Goal: Answer question/provide support

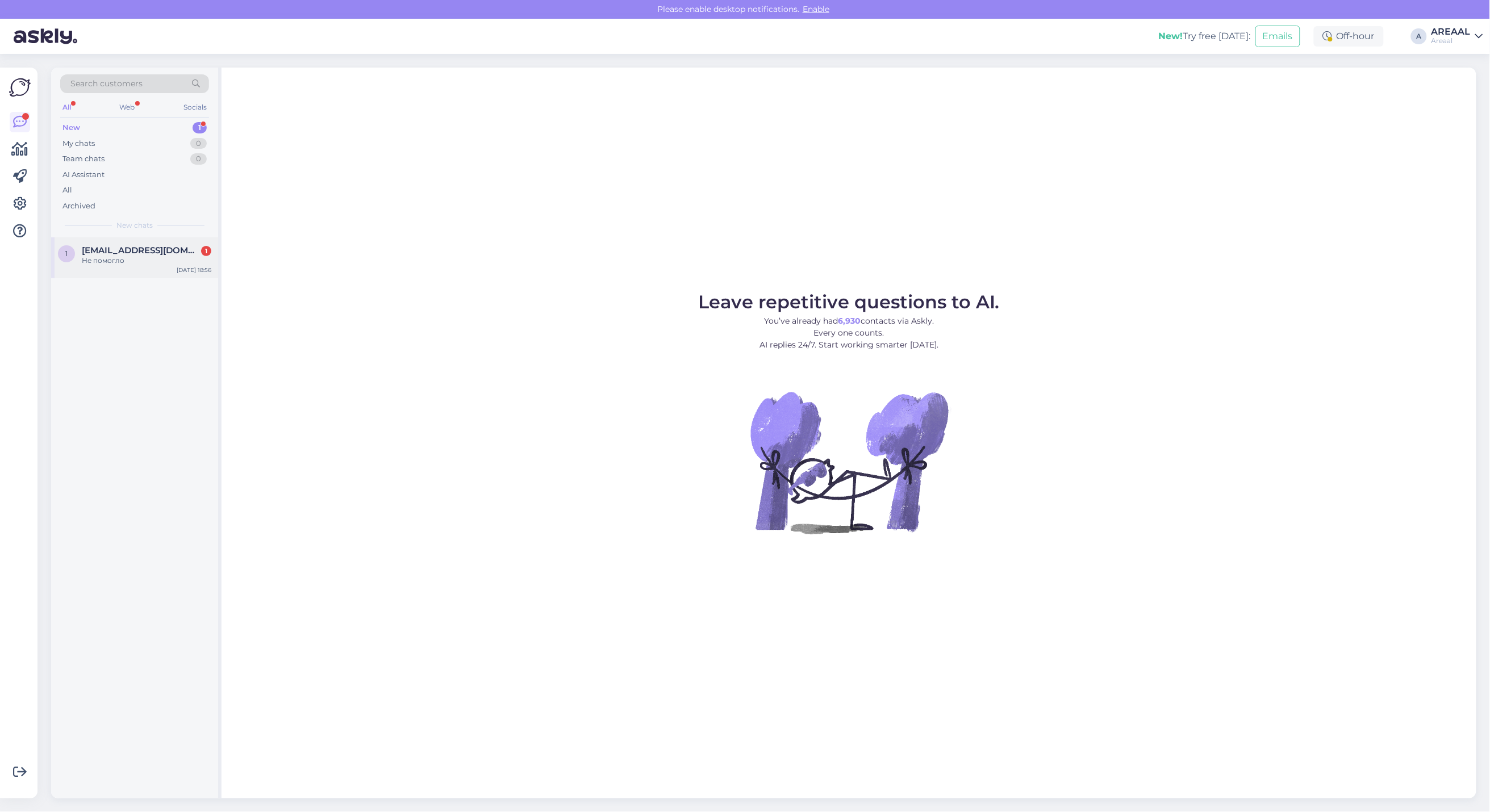
drag, startPoint x: 399, startPoint y: 226, endPoint x: 182, endPoint y: 259, distance: 219.5
click at [397, 227] on div "Leave repetitive questions to AI. You’ve already had 6,930 contacts via Askly. …" at bounding box center [849, 433] width 1255 height 731
click at [146, 255] on div "Не помогло" at bounding box center [147, 260] width 130 height 10
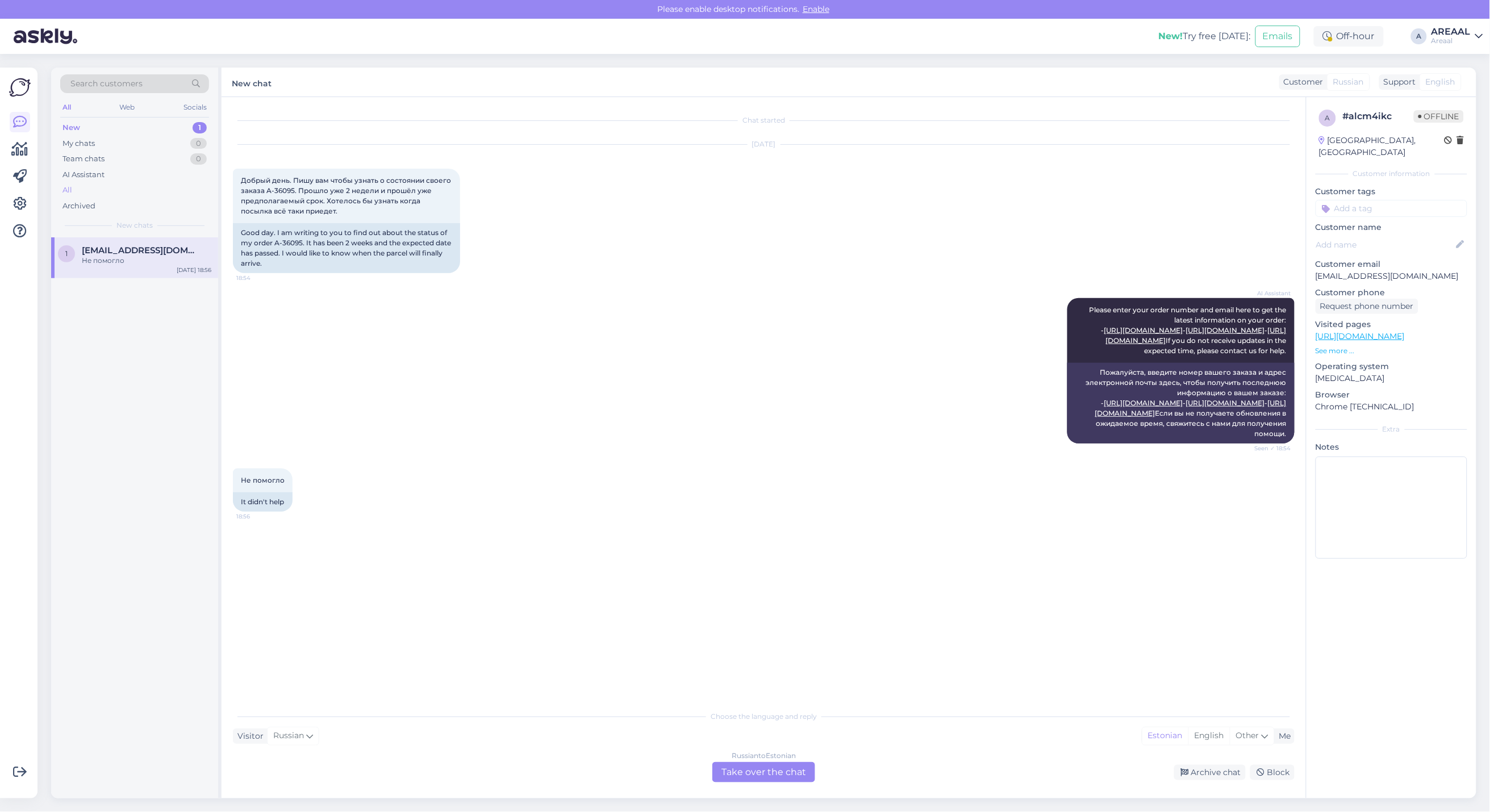
drag, startPoint x: 144, startPoint y: 182, endPoint x: 144, endPoint y: 191, distance: 9.0
click at [144, 183] on div "New 1 My chats 0 Team chats 0 AI Assistant All Archived" at bounding box center [135, 166] width 149 height 94
click at [141, 194] on div "All" at bounding box center [135, 190] width 149 height 16
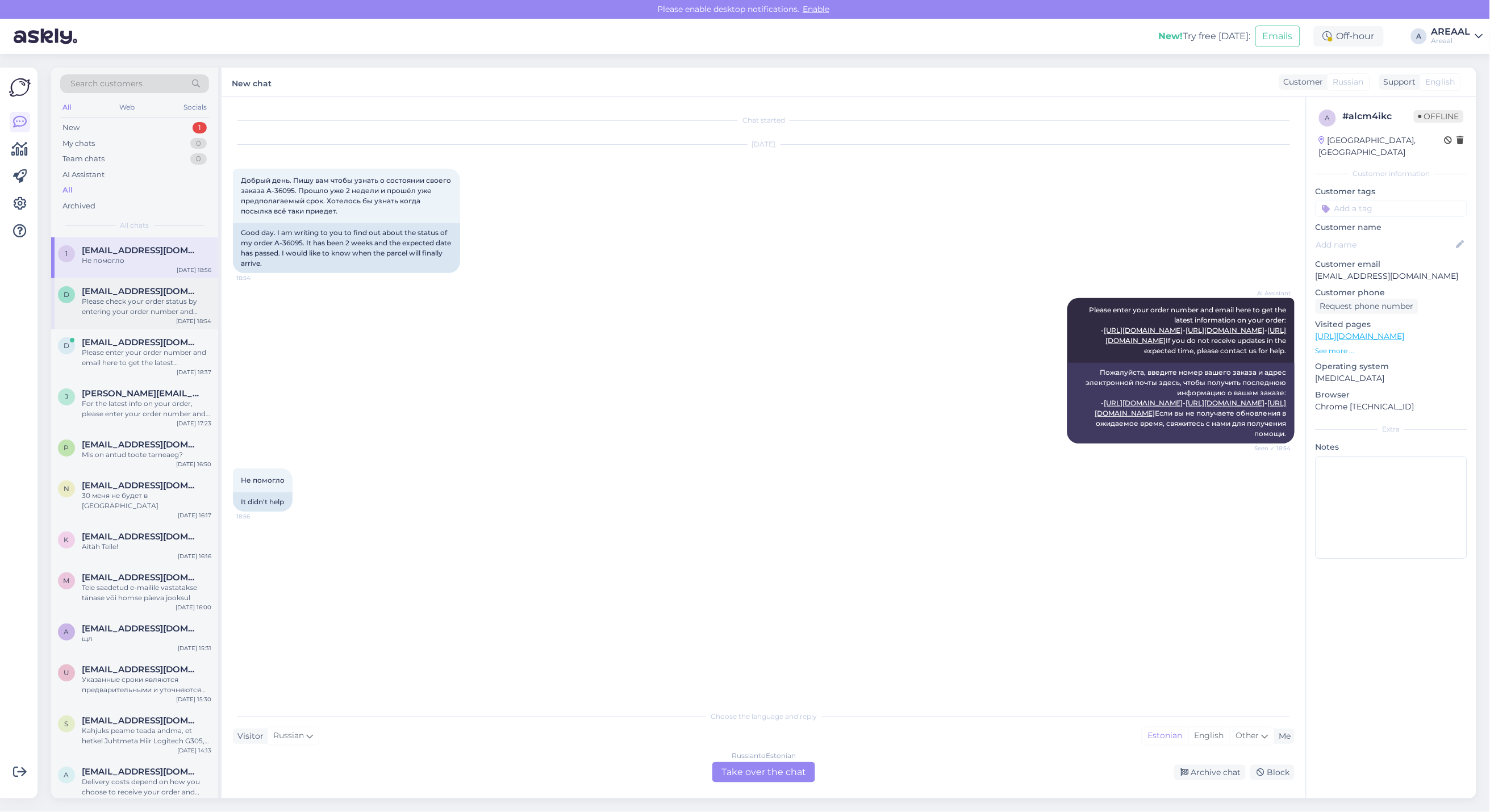
click at [153, 308] on div "Please check your order status by entering your order number and email here: - …" at bounding box center [147, 306] width 130 height 21
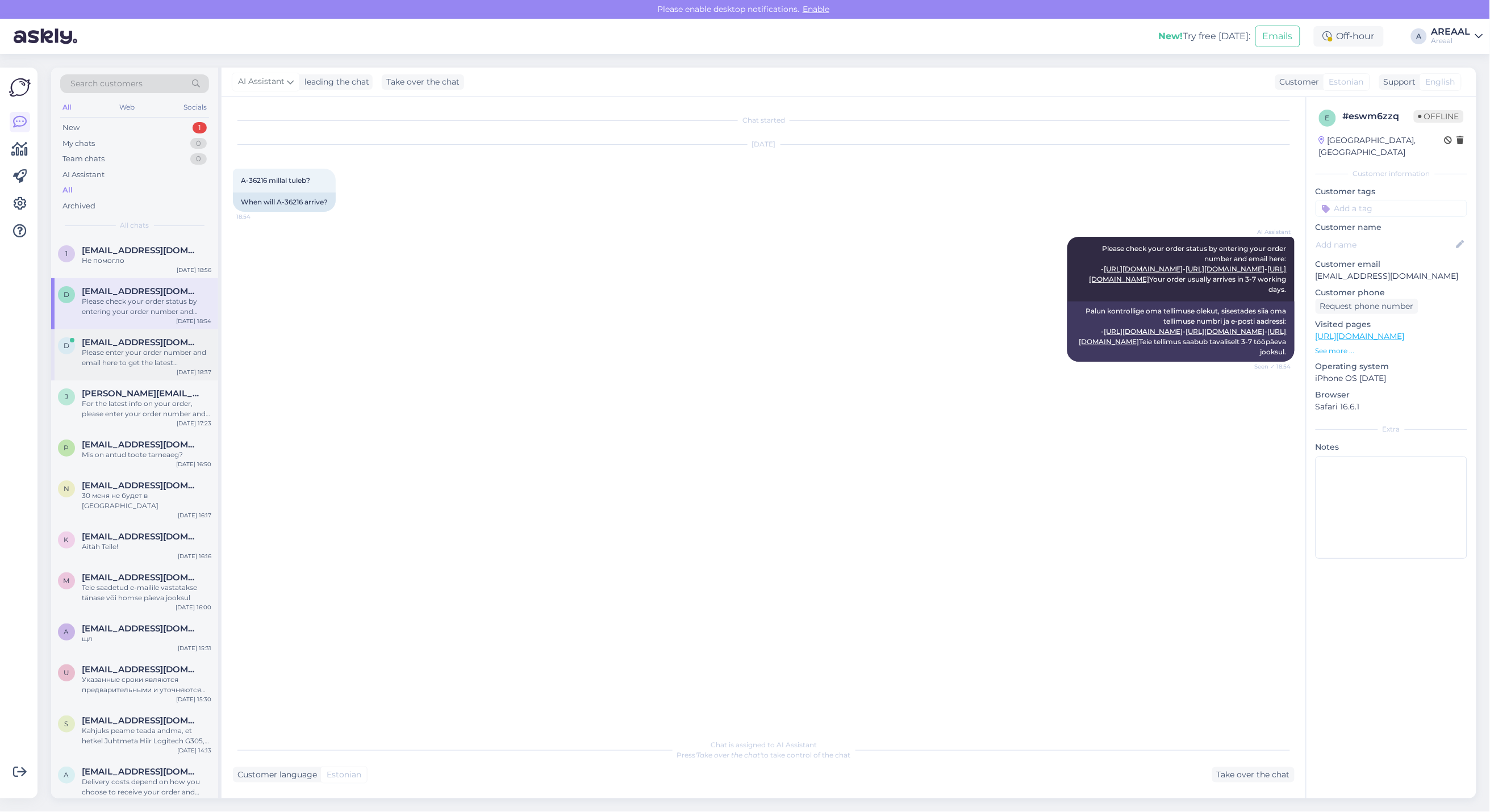
click at [152, 354] on div "Please enter your order number and email here to get the latest information on …" at bounding box center [147, 357] width 130 height 21
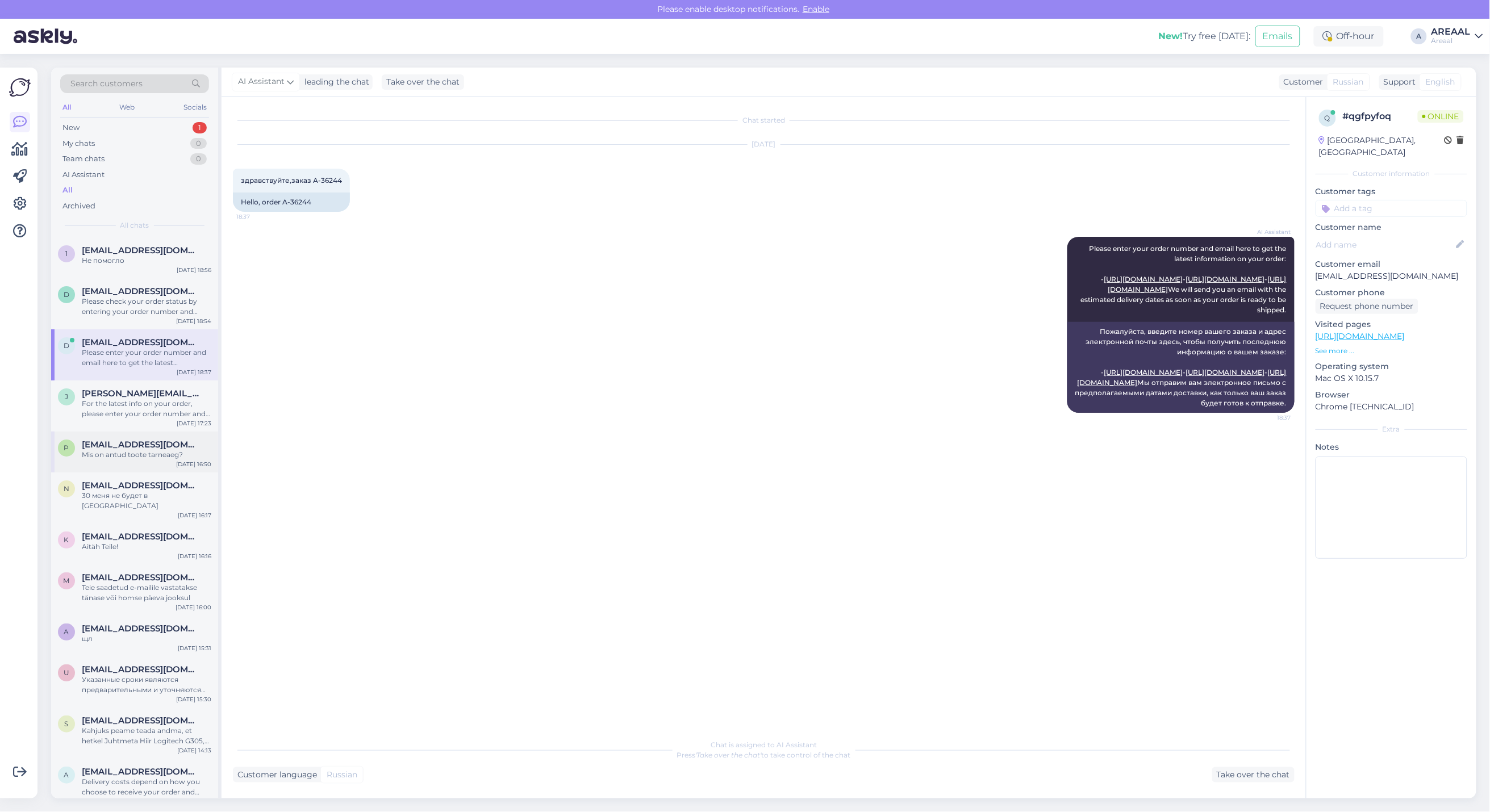
click at [158, 432] on div "p pole@pole.ee Mis on antud toote tarneaeg? Aug 27 16:50" at bounding box center [135, 452] width 167 height 41
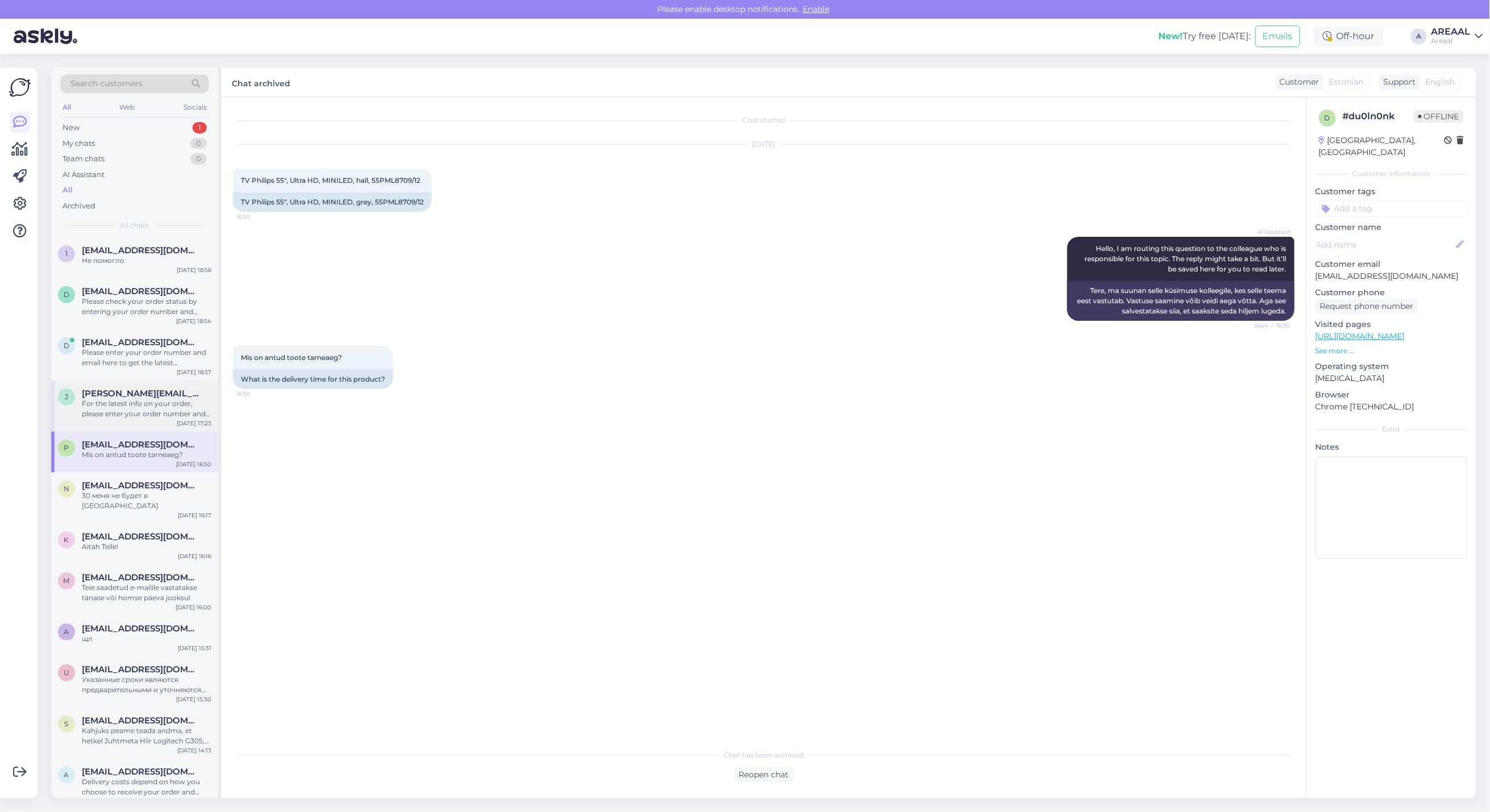
click at [148, 412] on div "For the latest info on your order, please enter your order number and email her…" at bounding box center [147, 409] width 130 height 21
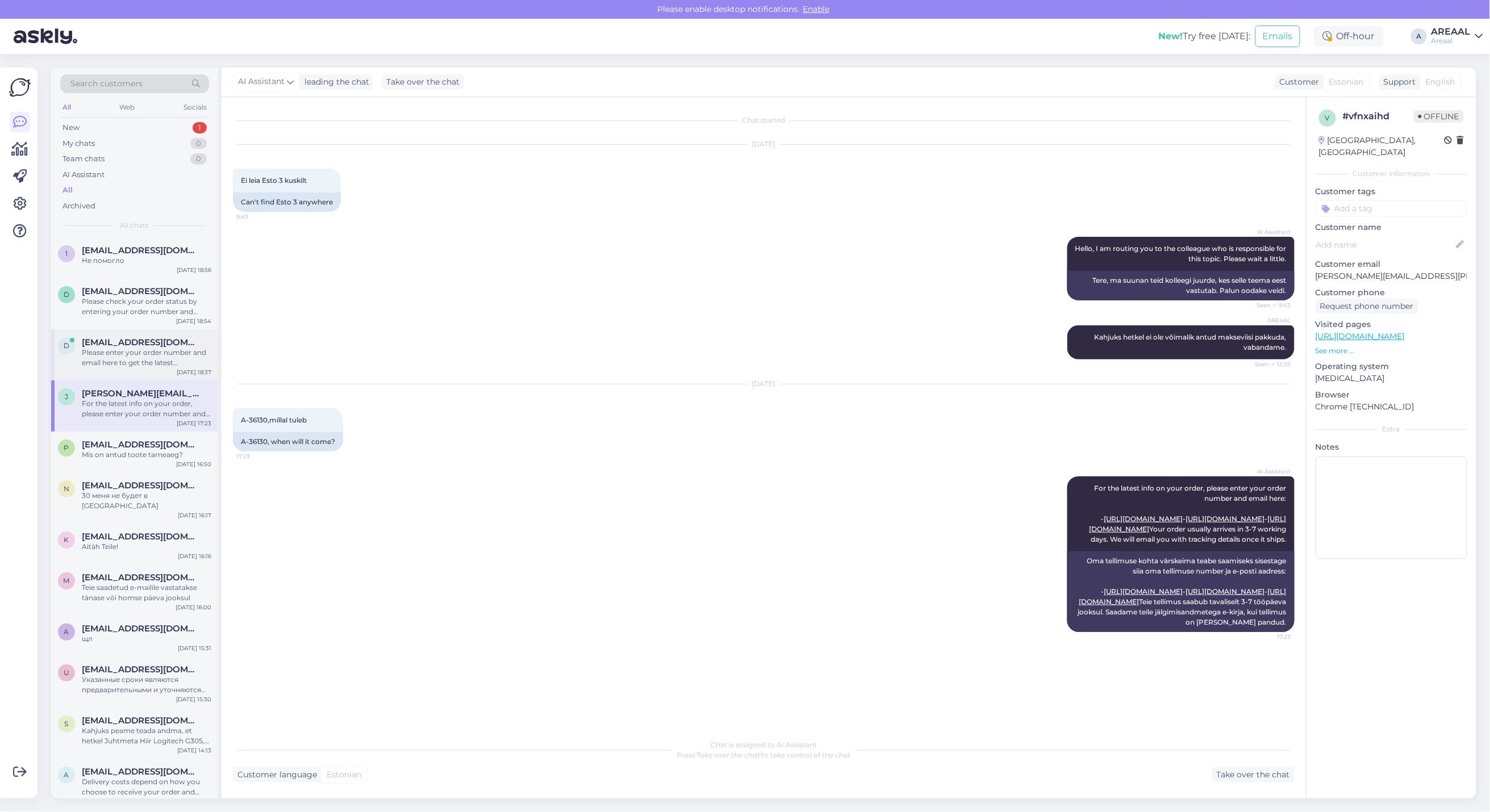
click at [145, 348] on div "Please enter your order number and email here to get the latest information on …" at bounding box center [147, 357] width 130 height 21
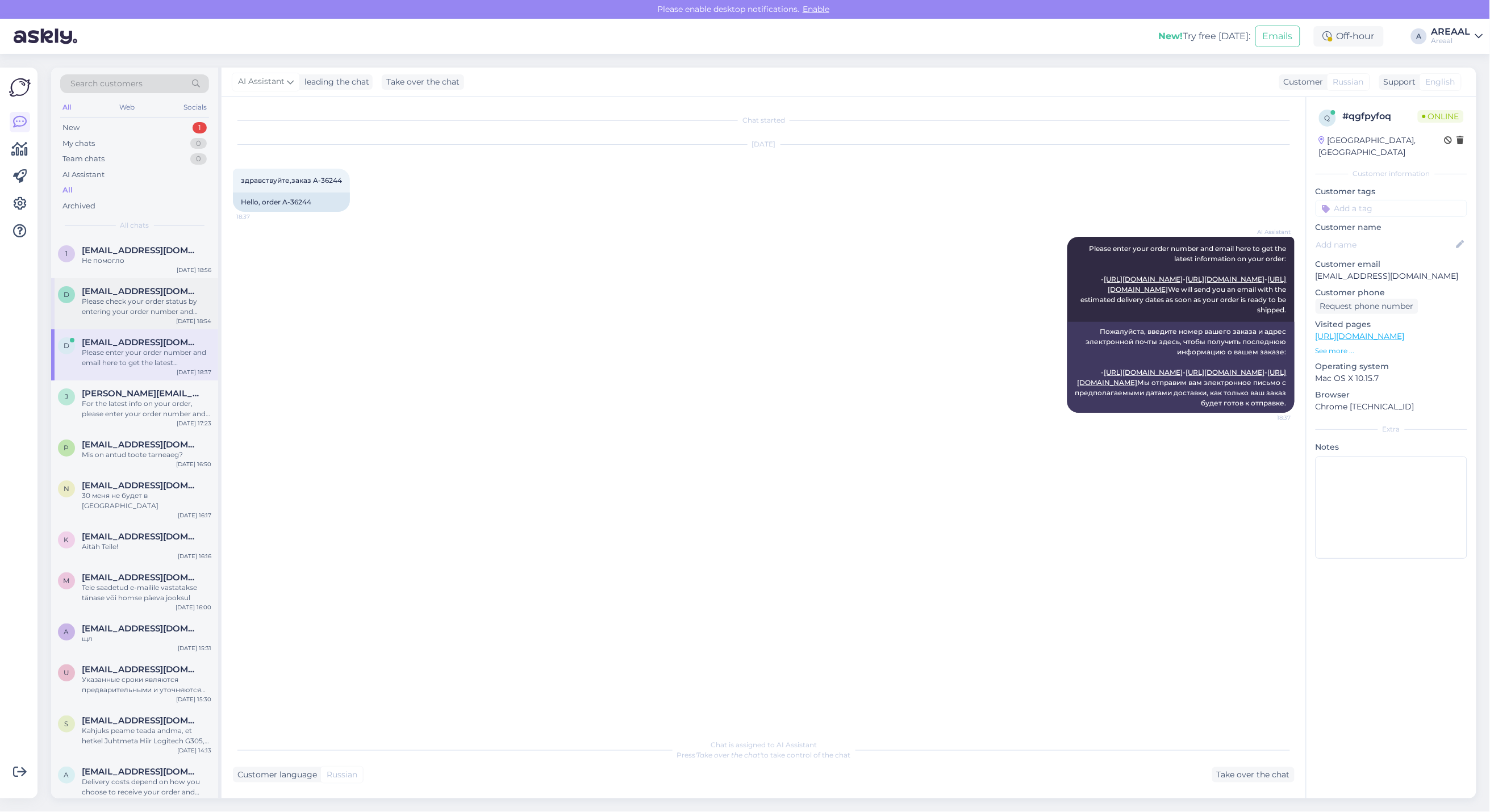
click at [146, 312] on div "Please check your order status by entering your order number and email here: - …" at bounding box center [147, 306] width 130 height 21
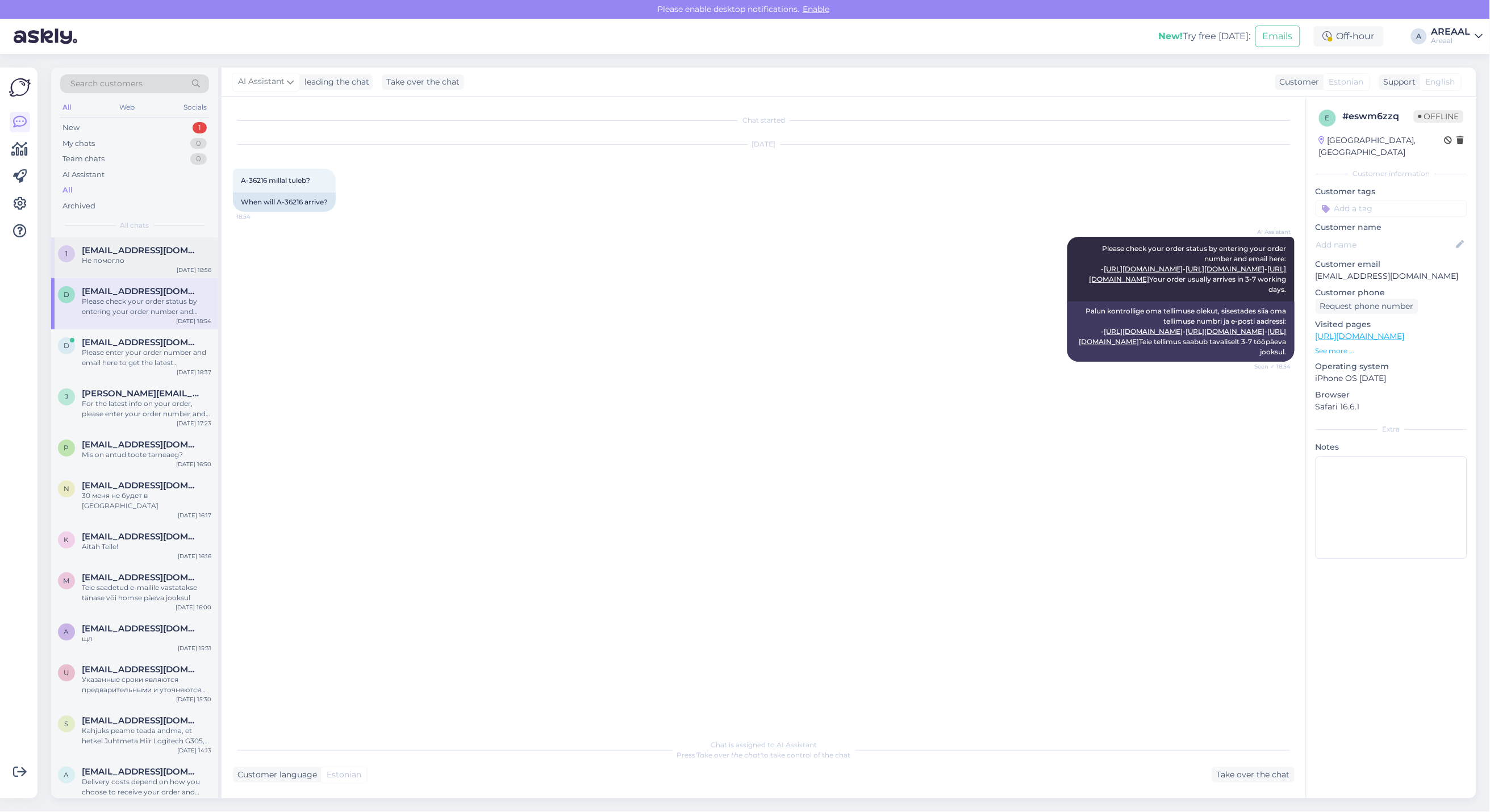
click at [142, 255] on div "Не помогло" at bounding box center [147, 260] width 130 height 10
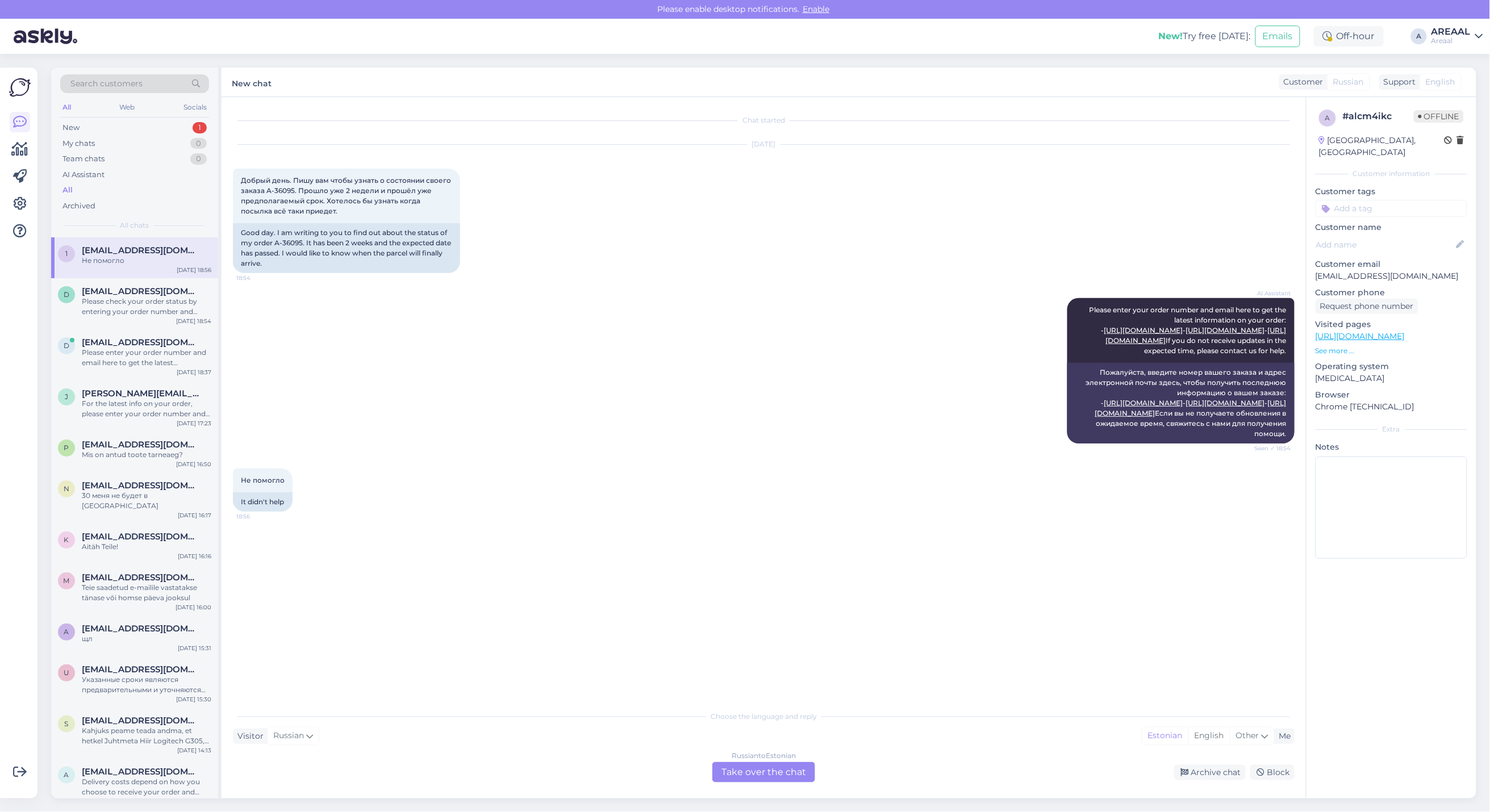
click at [549, 299] on div "AI Assistant Please enter your order number and email here to get the latest in…" at bounding box center [764, 370] width 1062 height 170
click at [135, 387] on div "j janis.lember@mail.ee For the latest info on your order, please enter your ord…" at bounding box center [135, 406] width 167 height 51
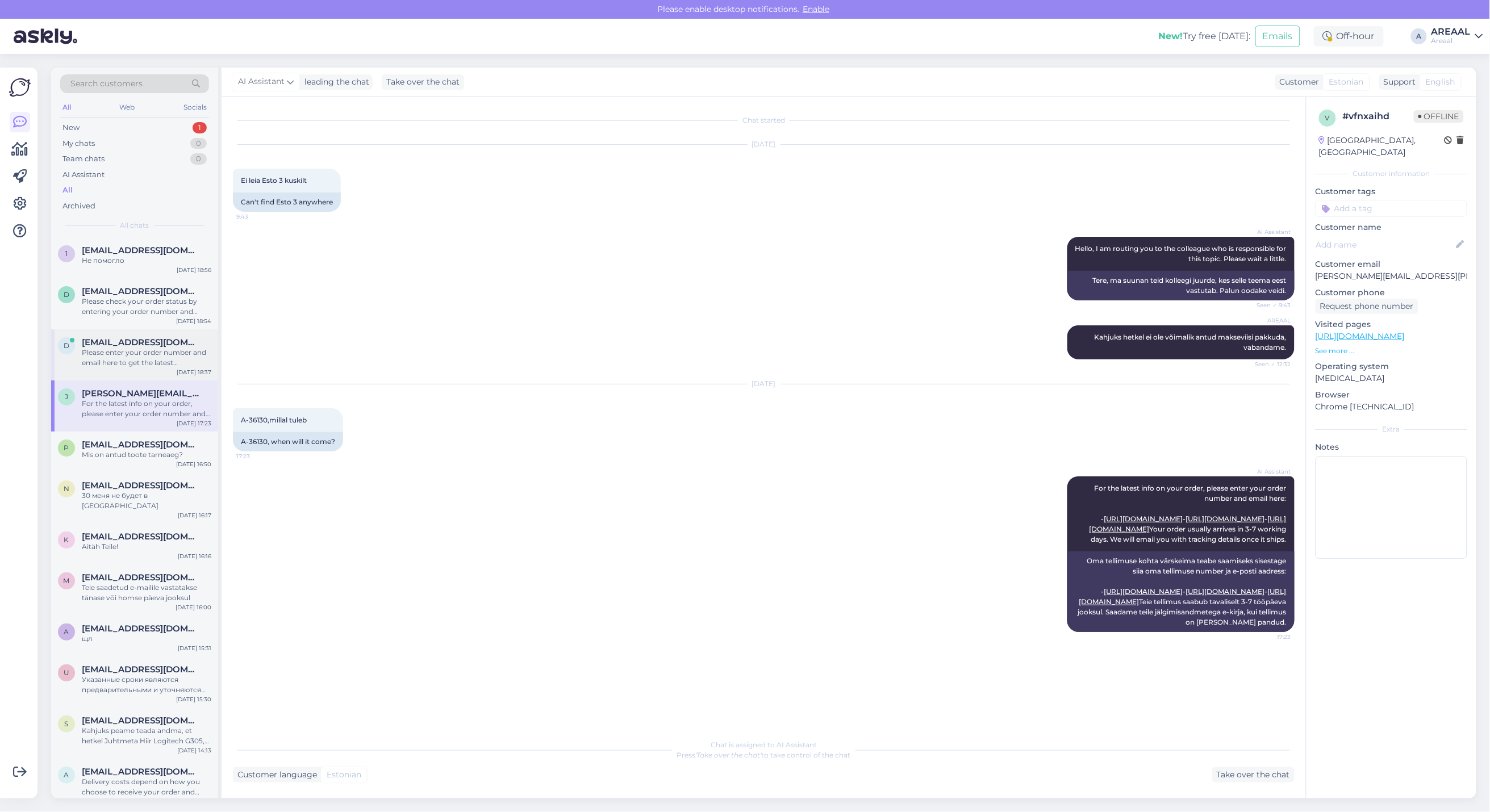
click at [132, 356] on div "Please enter your order number and email here to get the latest information on …" at bounding box center [147, 357] width 130 height 21
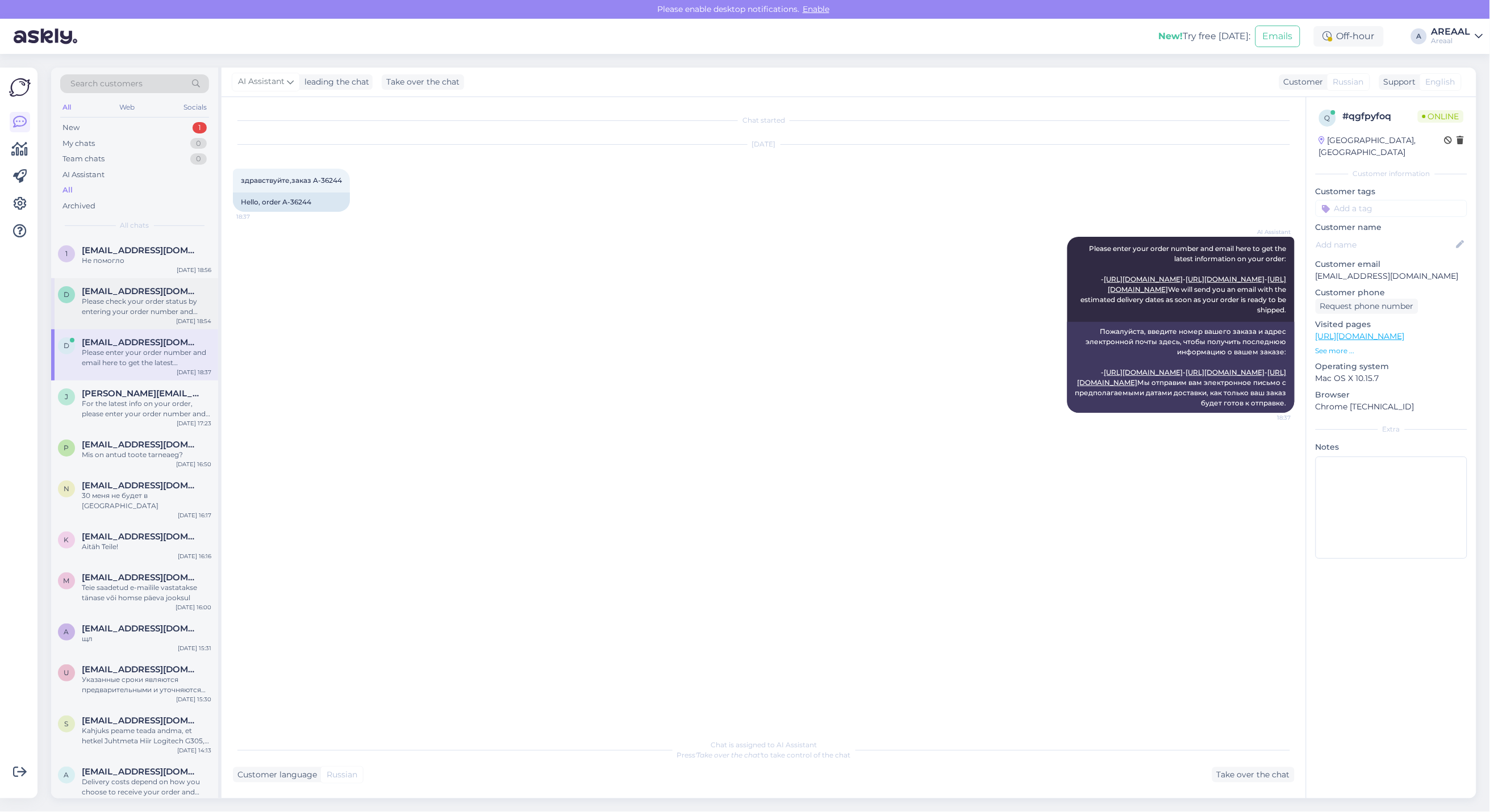
click at [132, 303] on div "Please check your order status by entering your order number and email here: - …" at bounding box center [147, 306] width 130 height 21
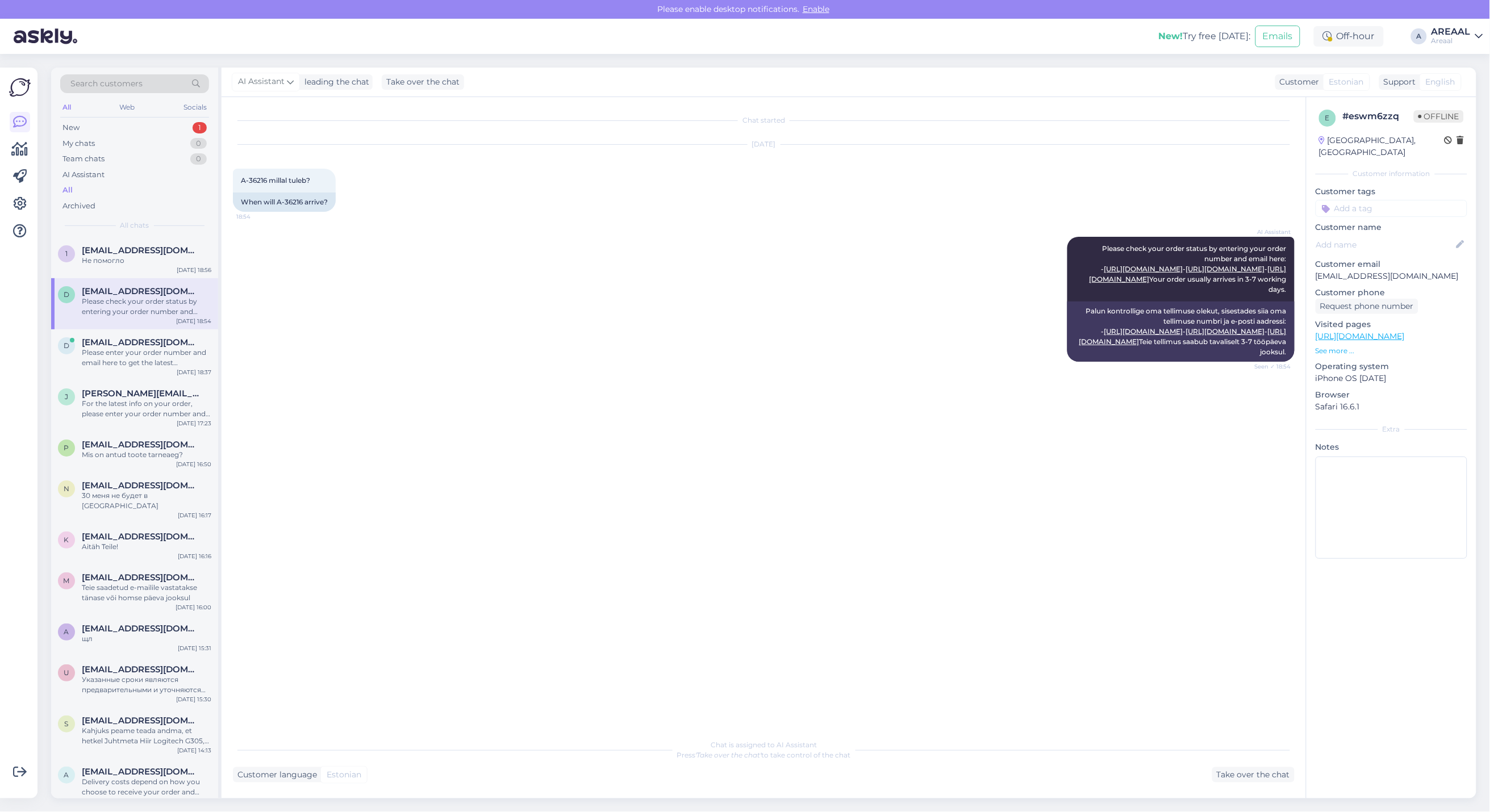
click at [472, 320] on div "AI Assistant Please check your order status by entering your order number and e…" at bounding box center [764, 299] width 1062 height 150
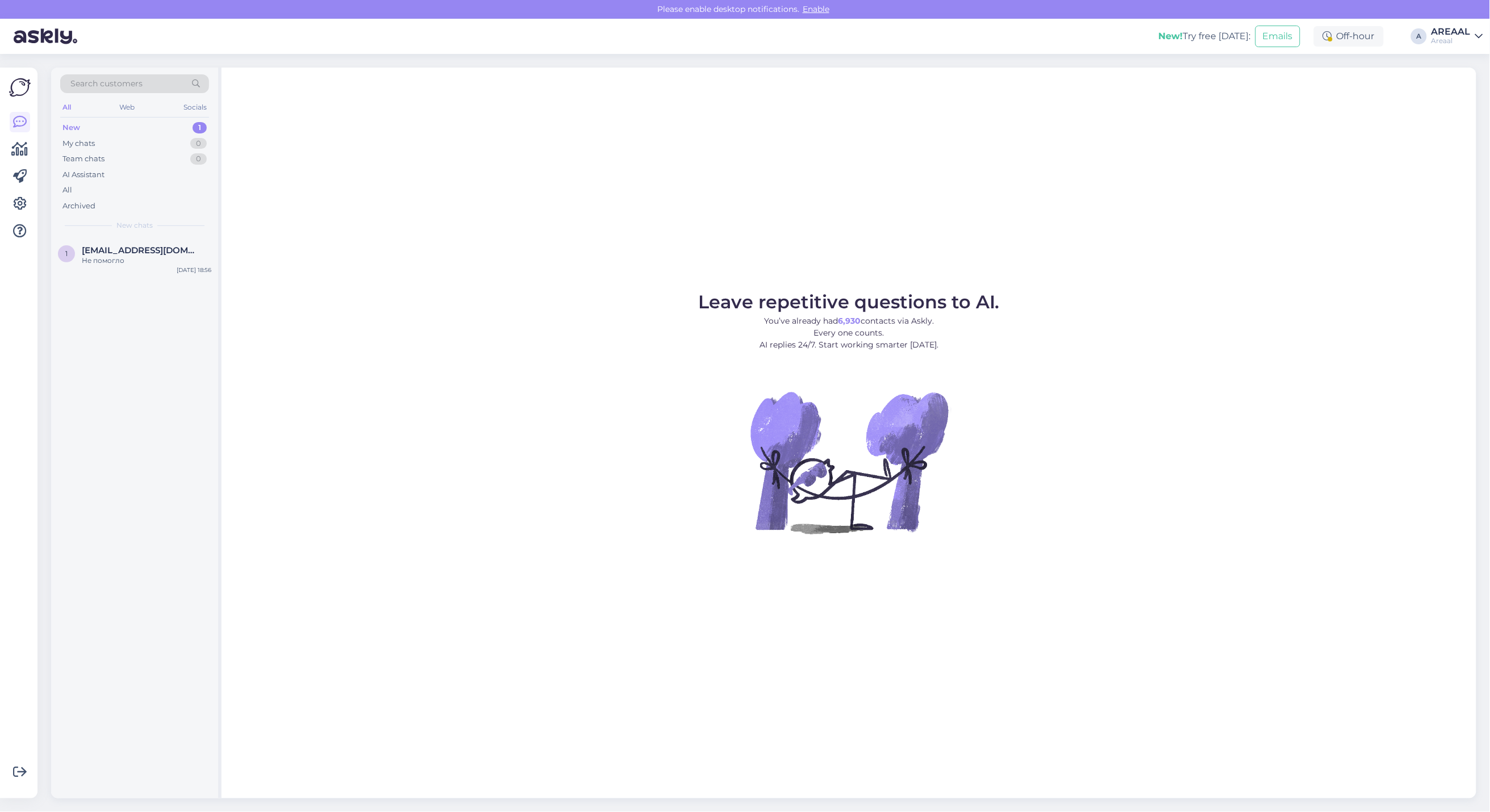
click at [144, 280] on div "1 1cooperwill@gmail.com Не помогло Aug 27 18:56" at bounding box center [135, 518] width 167 height 561
click at [144, 260] on div "Не помогло" at bounding box center [147, 260] width 130 height 10
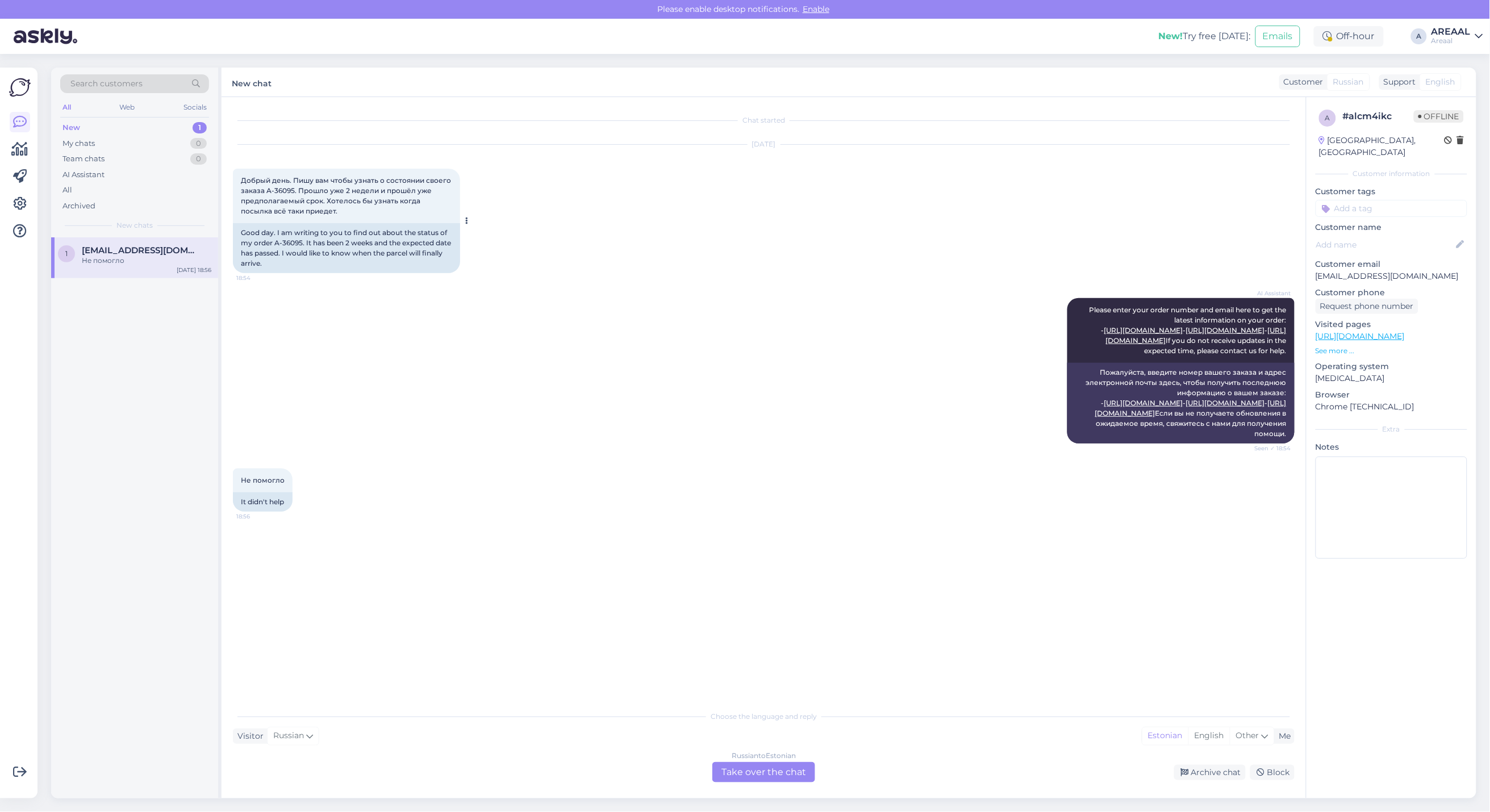
click at [299, 243] on div "Good day. I am writing to you to find out about the status of my order A-36095.…" at bounding box center [346, 248] width 227 height 50
copy div "A-36095"
copy div "-36095"
copy div "A-36095"
drag, startPoint x: 302, startPoint y: 241, endPoint x: 273, endPoint y: 243, distance: 29.1
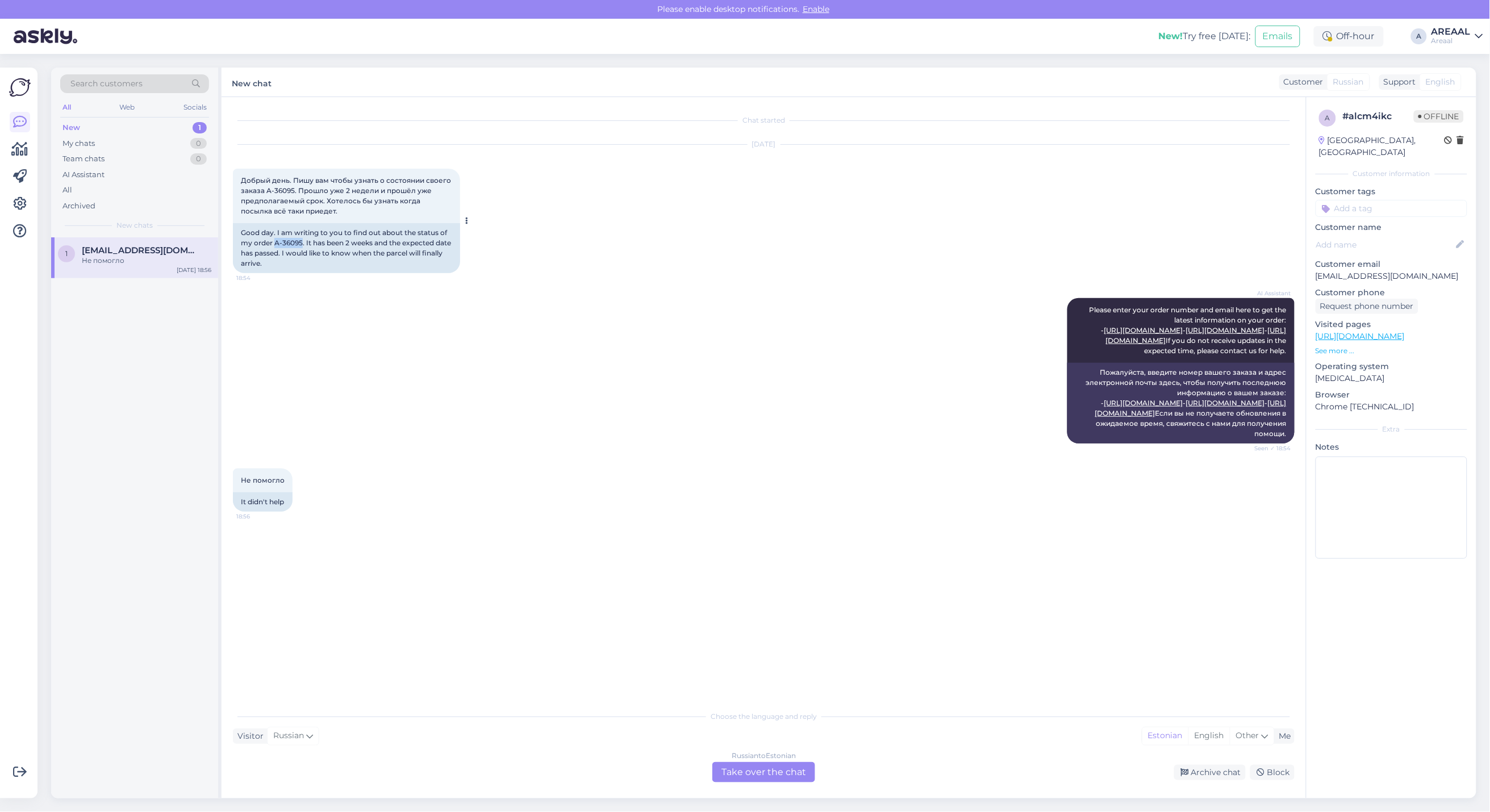
click at [273, 243] on div "Good day. I am writing to you to find out about the status of my order A-36095.…" at bounding box center [346, 248] width 227 height 50
click at [767, 778] on div "Russian to Estonian Take over the chat" at bounding box center [764, 772] width 103 height 21
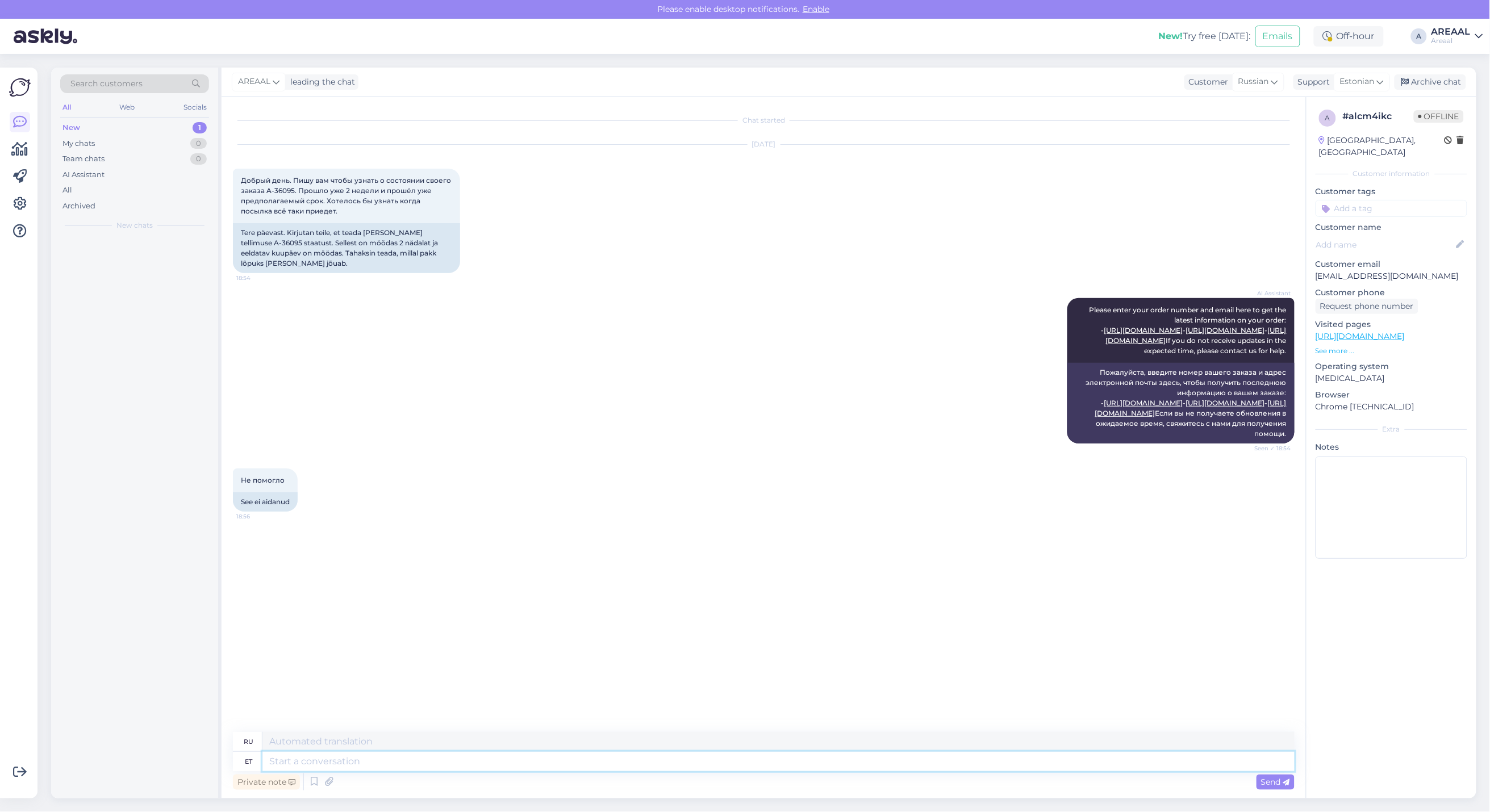
click at [766, 763] on textarea at bounding box center [779, 761] width 1032 height 19
type textarea "Approximte"
type textarea "Приблизительный"
type textarea "Approximate delivery ti"
type textarea "Ориентировочная доставка"
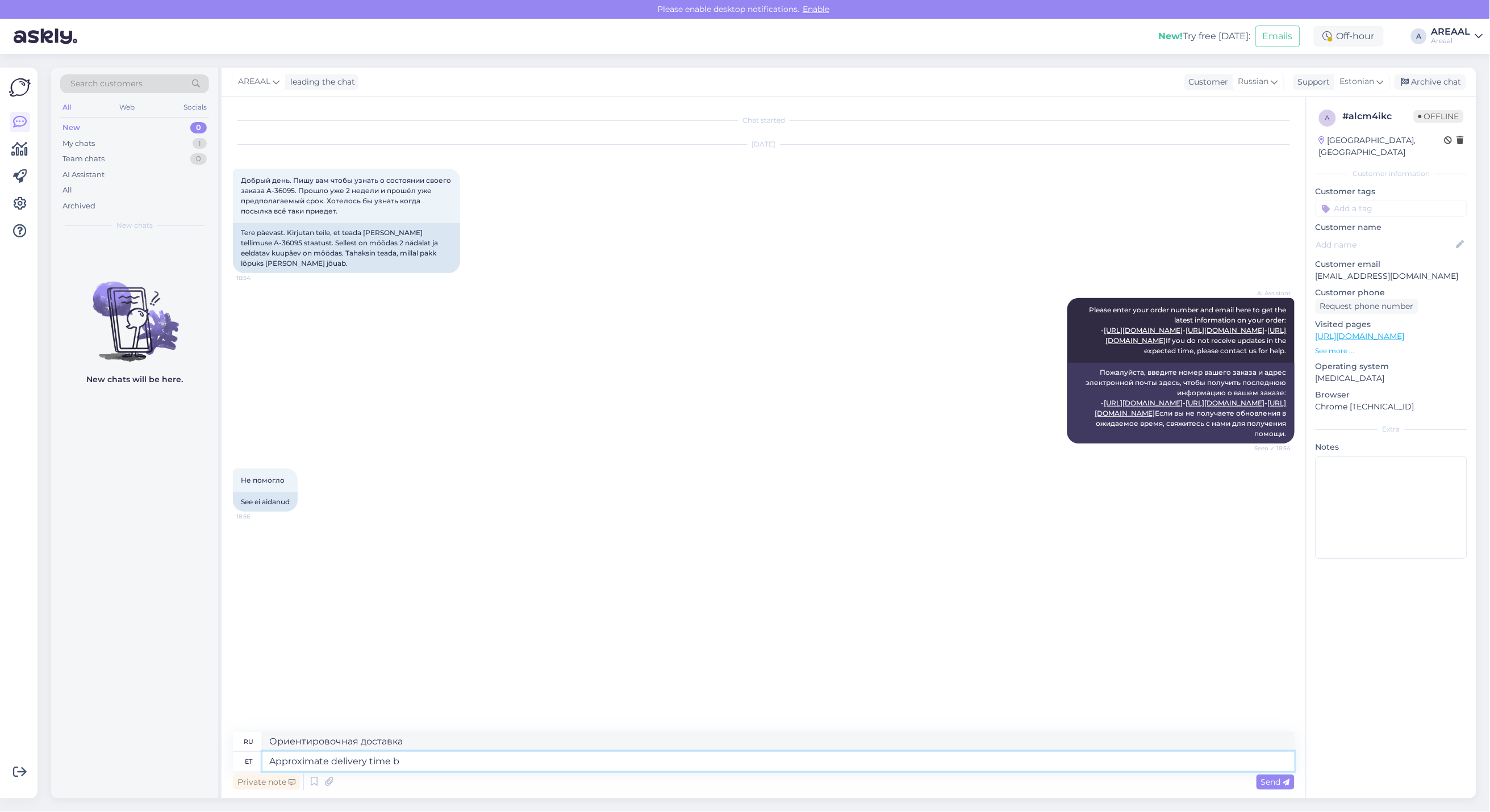
type textarea "Approximate delivery time be"
type textarea "Примерное время доставки"
type textarea "Approximate delivery time between"
type textarea "Примерное время доставки между"
type textarea "Approximate delivery time between 29"
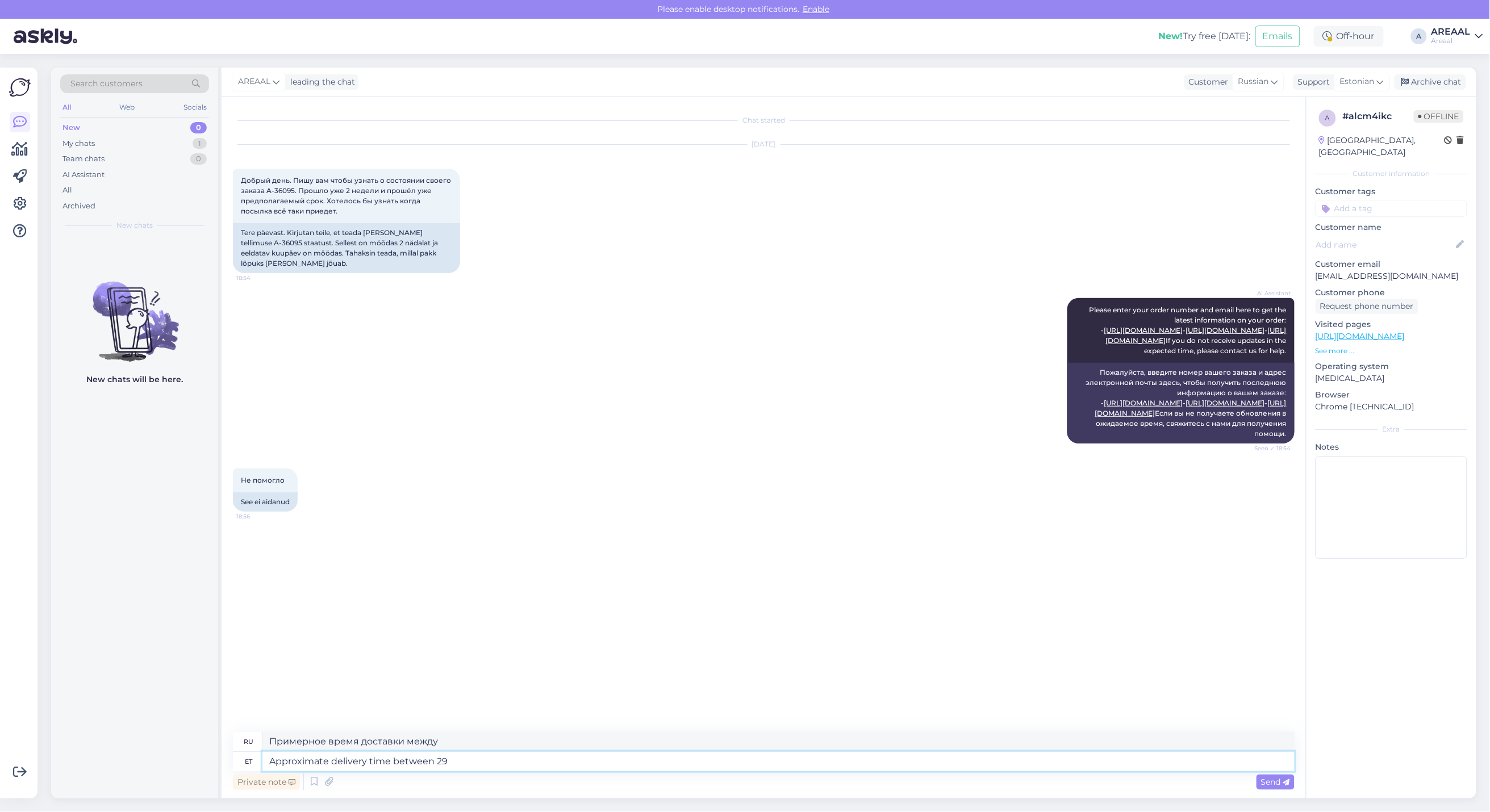
type textarea "Примерное время доставки между 29-"
type textarea "Approximate delivery time between 29 aug"
type textarea "Примерное время доставки между 29"
type textarea "Approximate delivery time between 29 august to 0"
type textarea "Ориентировочное время доставки между 29 августа"
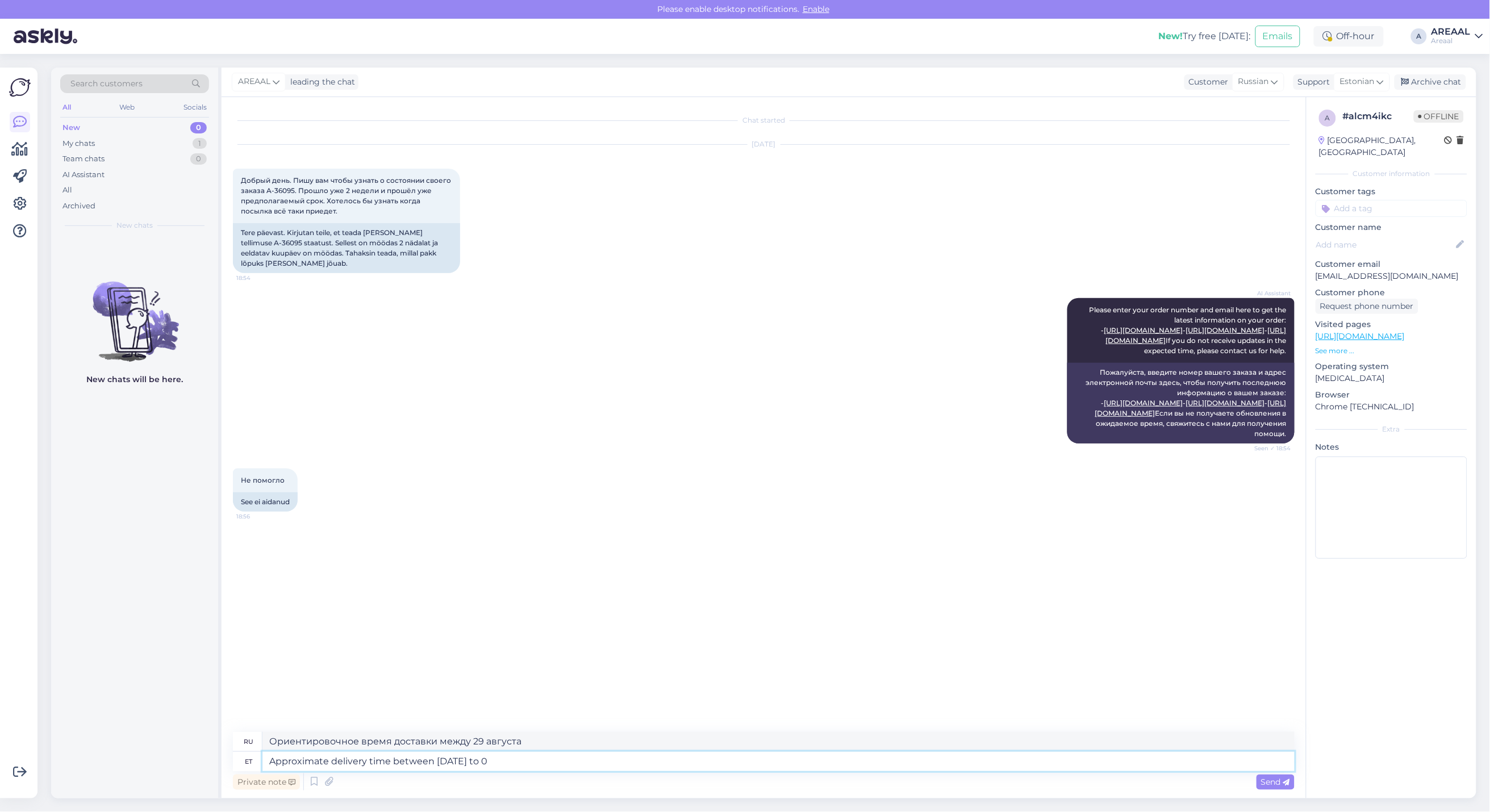
type textarea "Approximate delivery time between 29 august to 02"
type textarea "Ориентировочное время доставки с 29 августа по"
type textarea "Approximate delivery time between 29 august to 02 sep"
type textarea "Ориентировочный срок доставки с 29 августа по 02"
type textarea "Approximate delivery time between 29 august to 02 september."
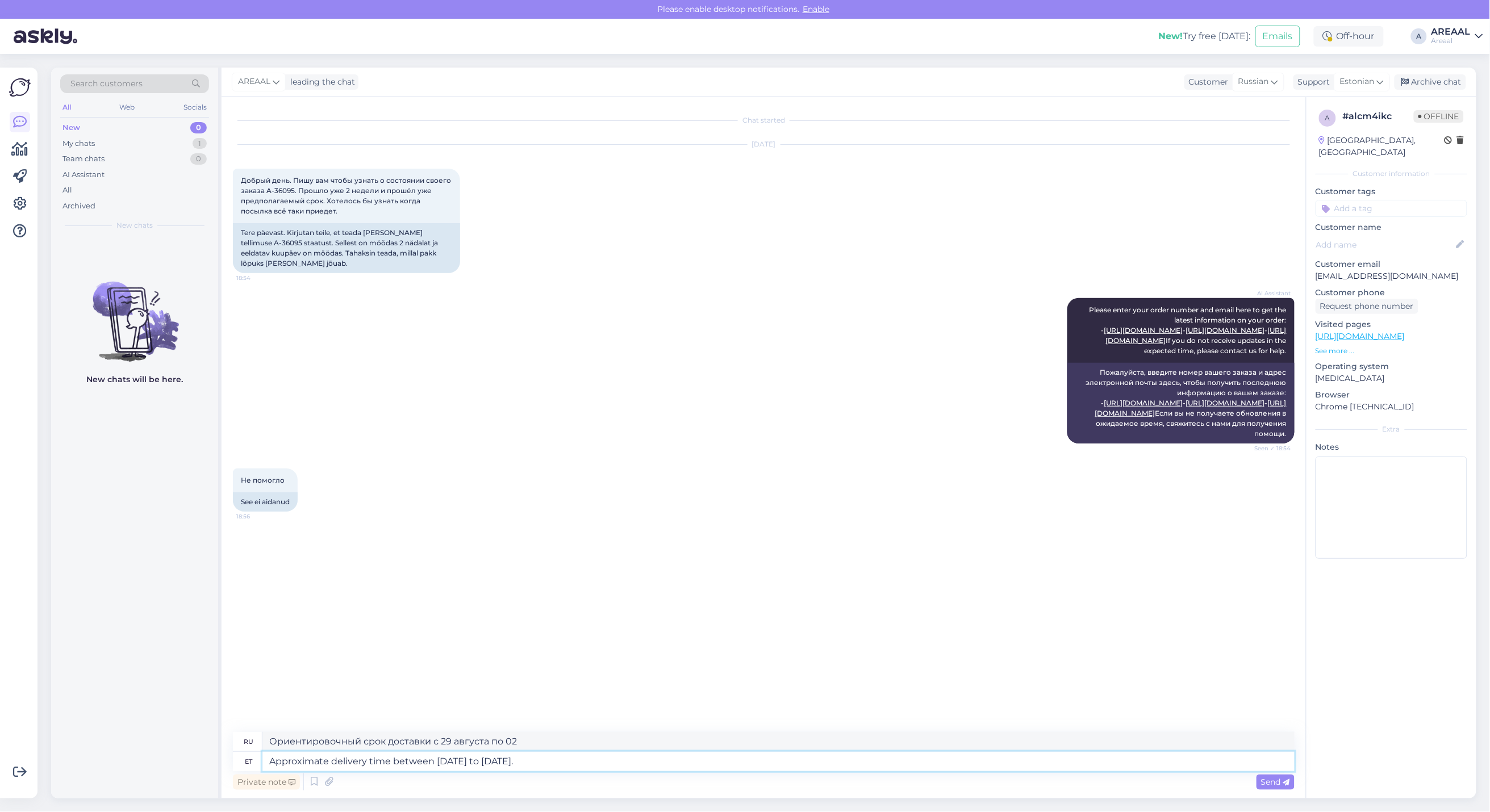
type textarea "Ориентировочный срок доставки с 29 августа по 02 сентября."
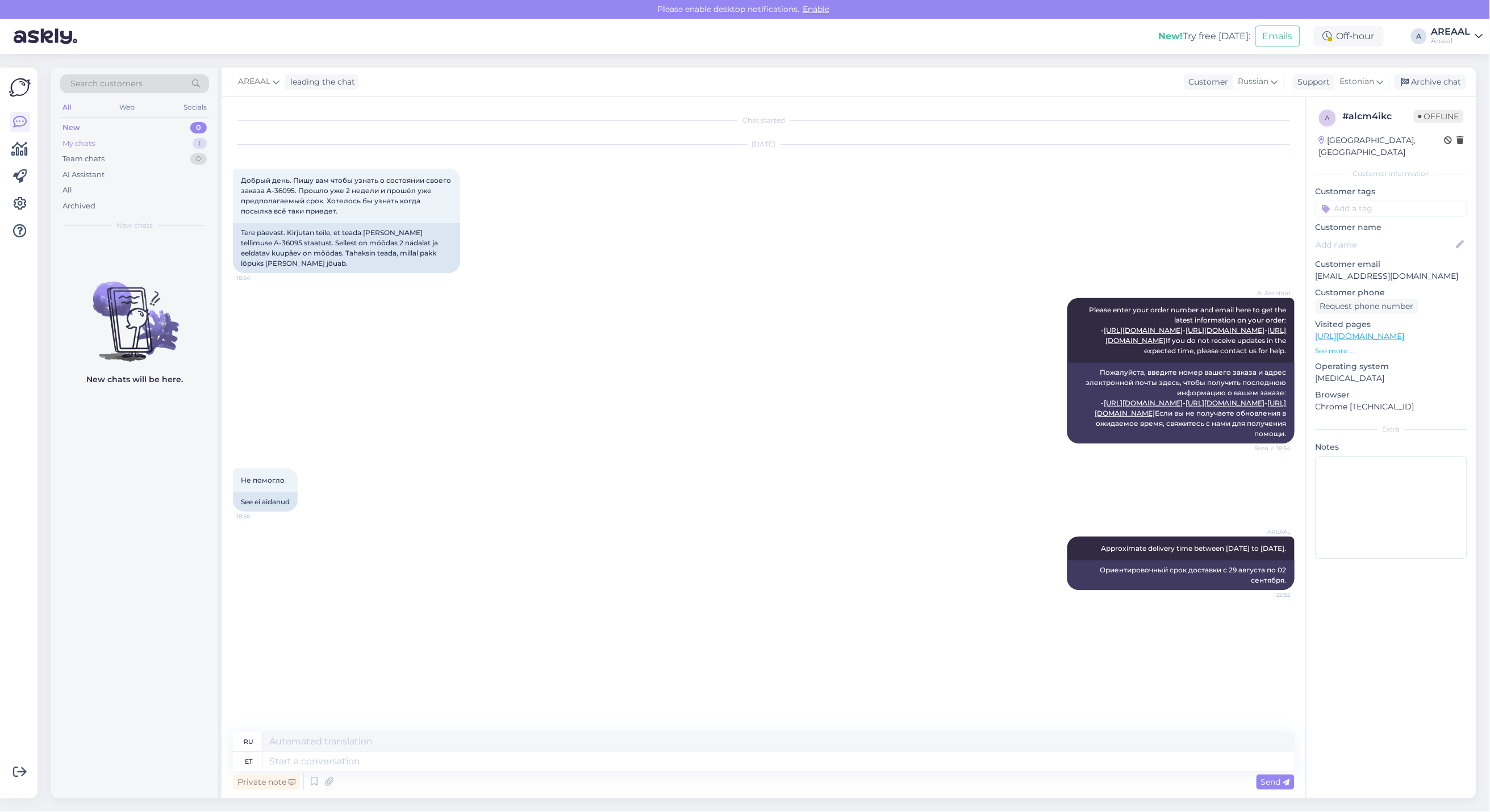
click at [191, 140] on div "My chats 1" at bounding box center [135, 144] width 149 height 16
click at [172, 267] on div "Approximate delivery time between 29 august to 02 september." at bounding box center [147, 265] width 130 height 21
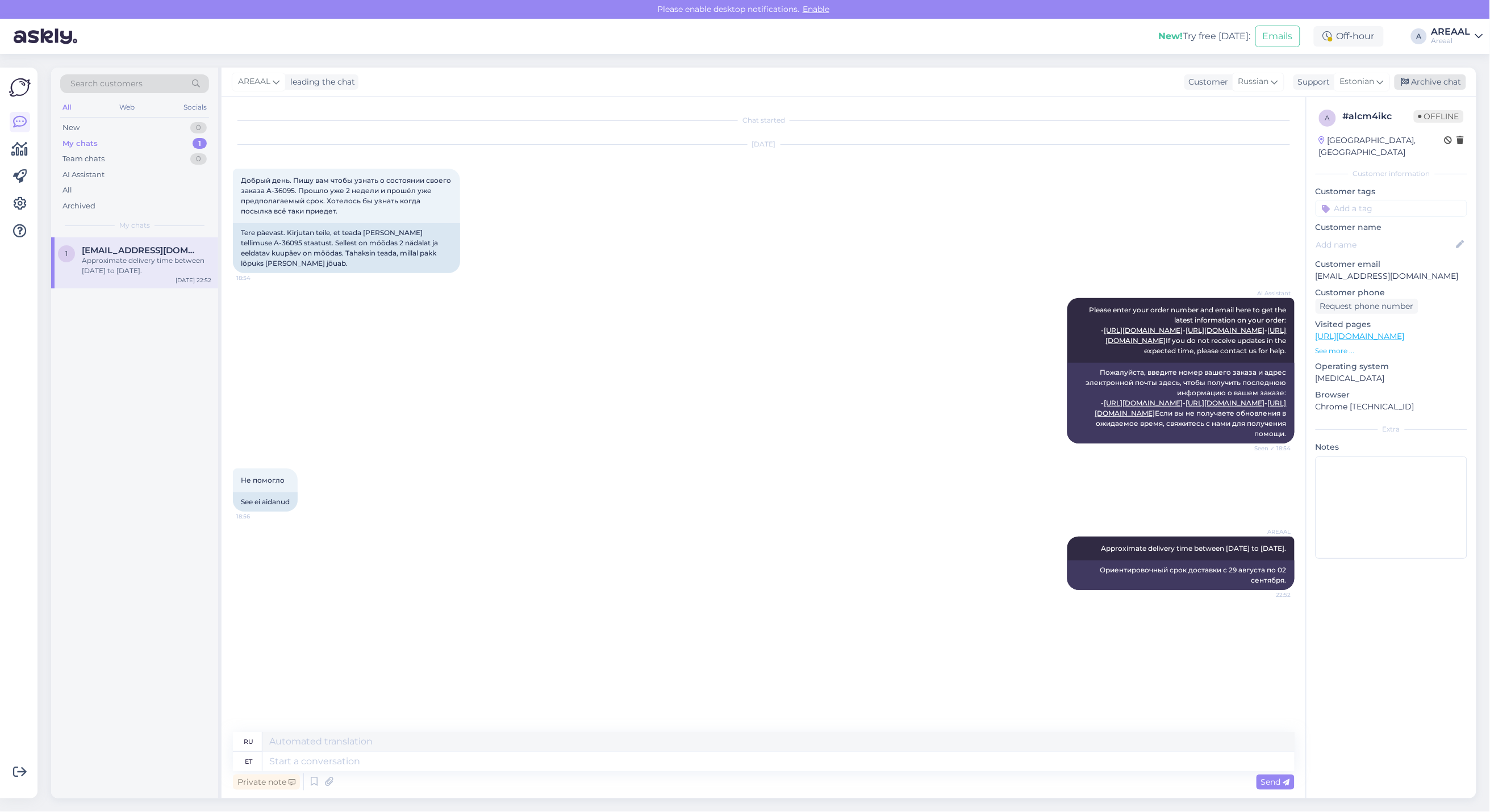
click at [1436, 86] on div "Archive chat" at bounding box center [1431, 81] width 71 height 15
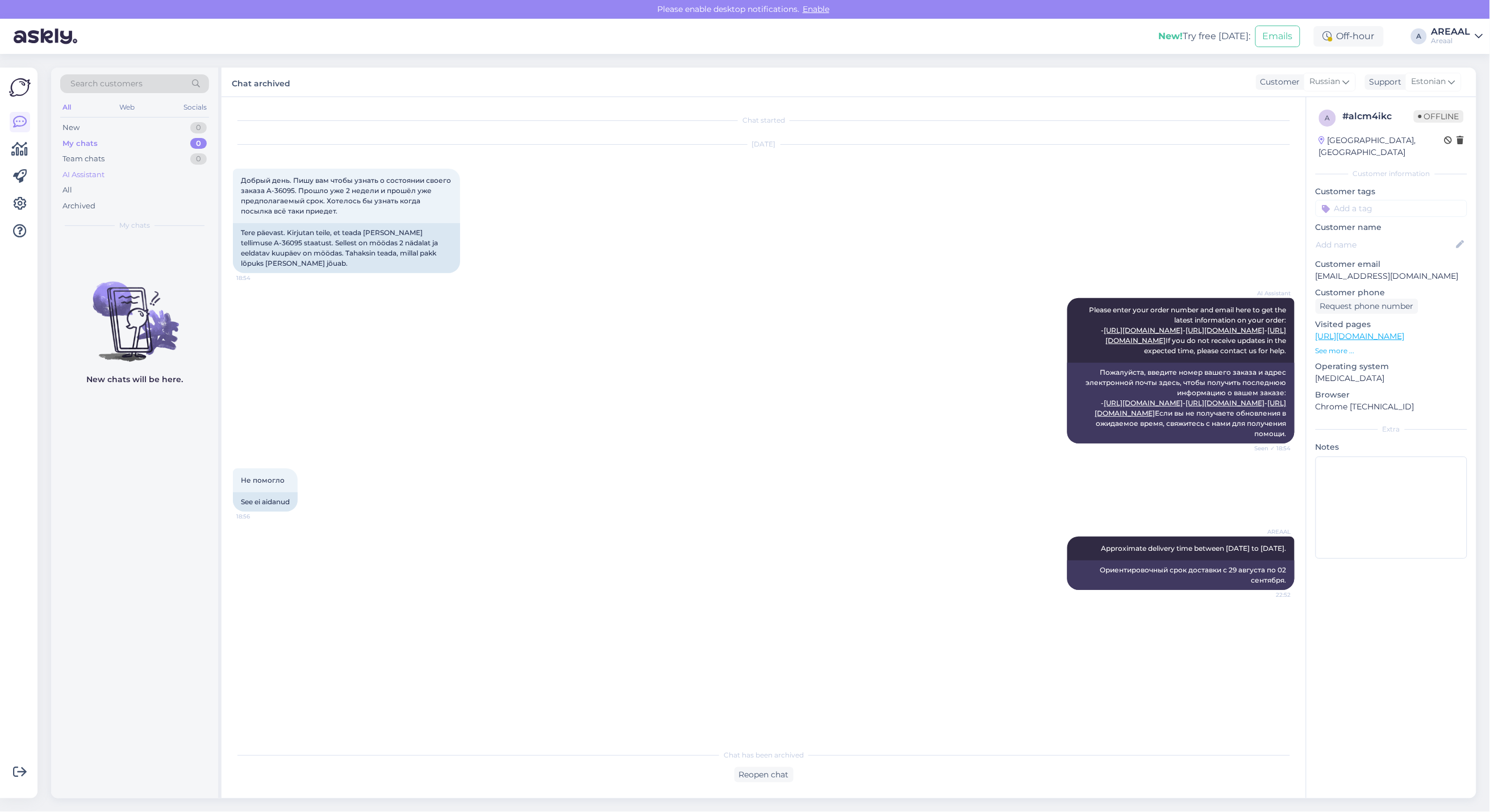
click at [112, 179] on div "AI Assistant" at bounding box center [135, 175] width 149 height 16
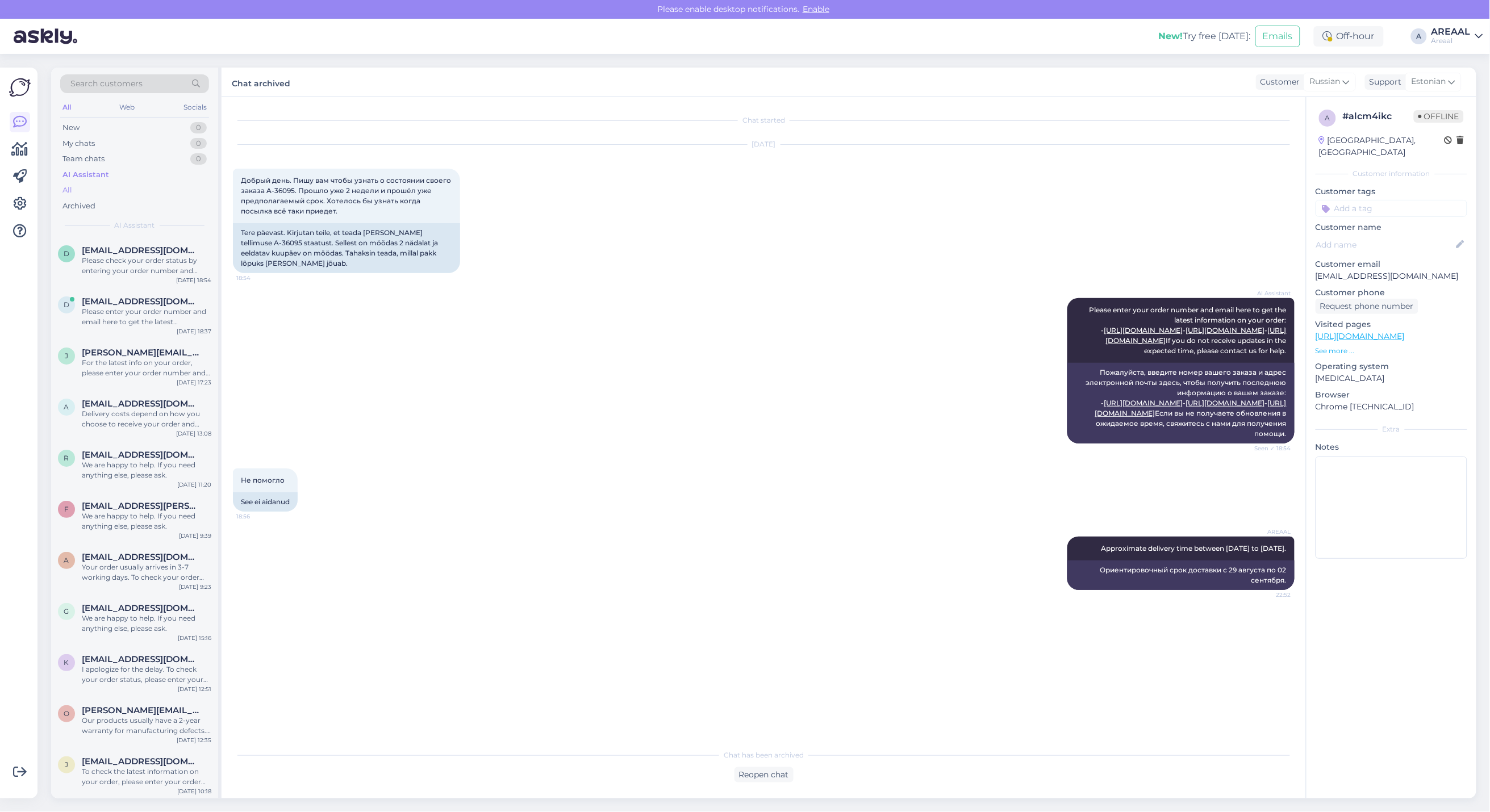
click at [111, 194] on div "All" at bounding box center [135, 190] width 149 height 16
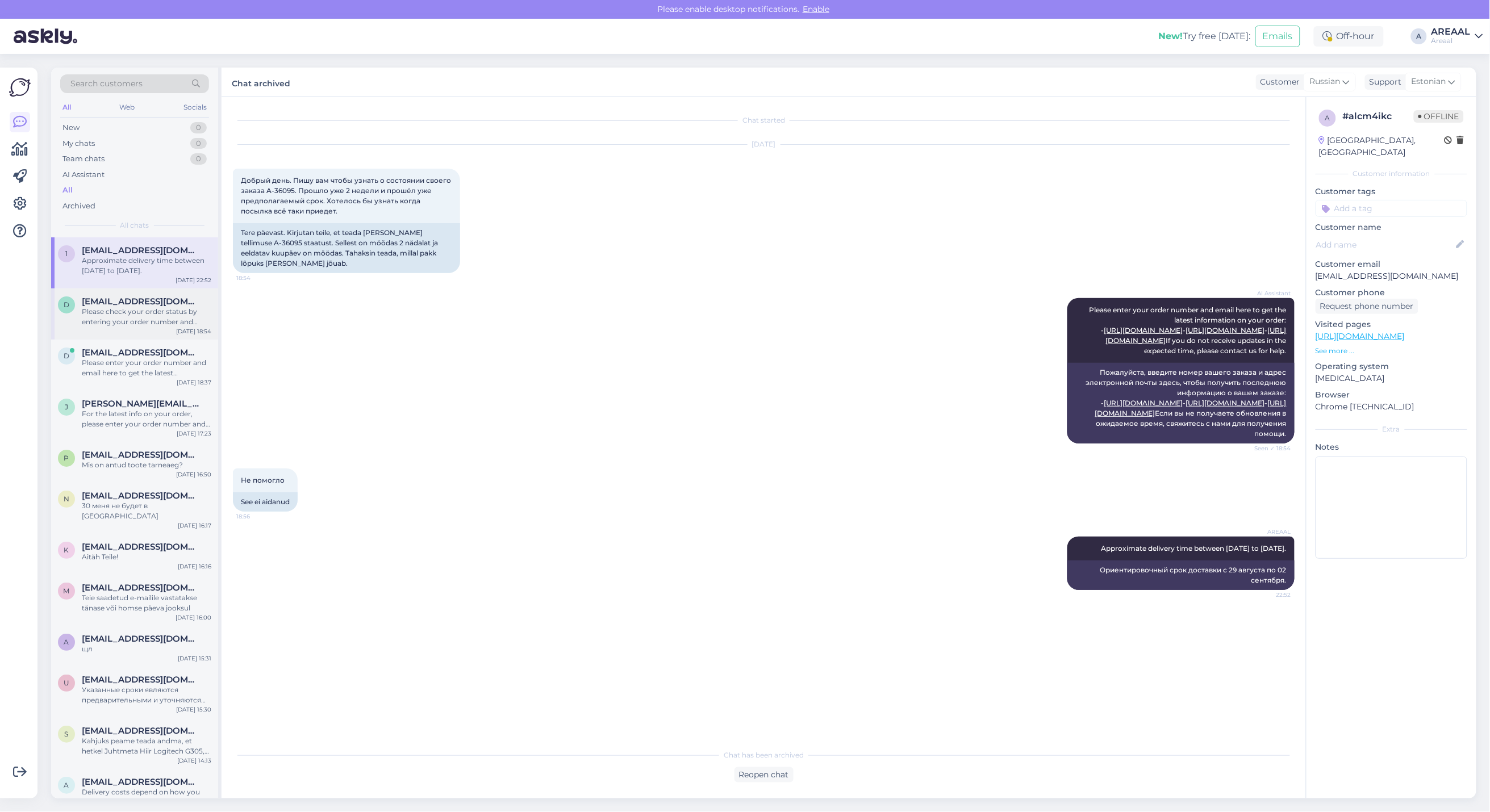
click at [146, 310] on div "Please check your order status by entering your order number and email here: - …" at bounding box center [147, 317] width 130 height 21
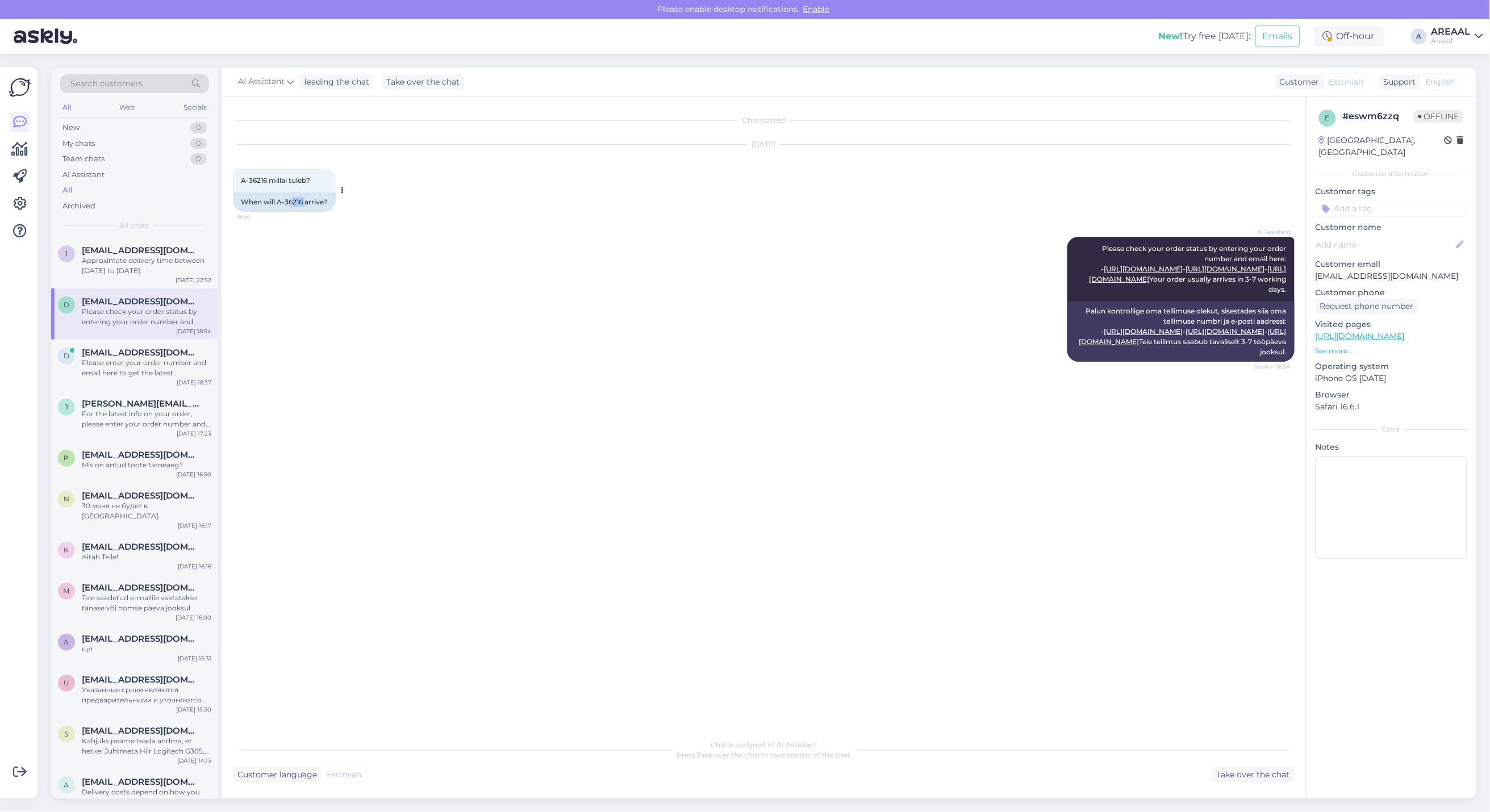
copy div "216"
copy div "-36216"
copy div "A-36216"
drag, startPoint x: 304, startPoint y: 202, endPoint x: 279, endPoint y: 204, distance: 25.1
click at [279, 204] on div "When will A-36216 arrive?" at bounding box center [284, 201] width 103 height 19
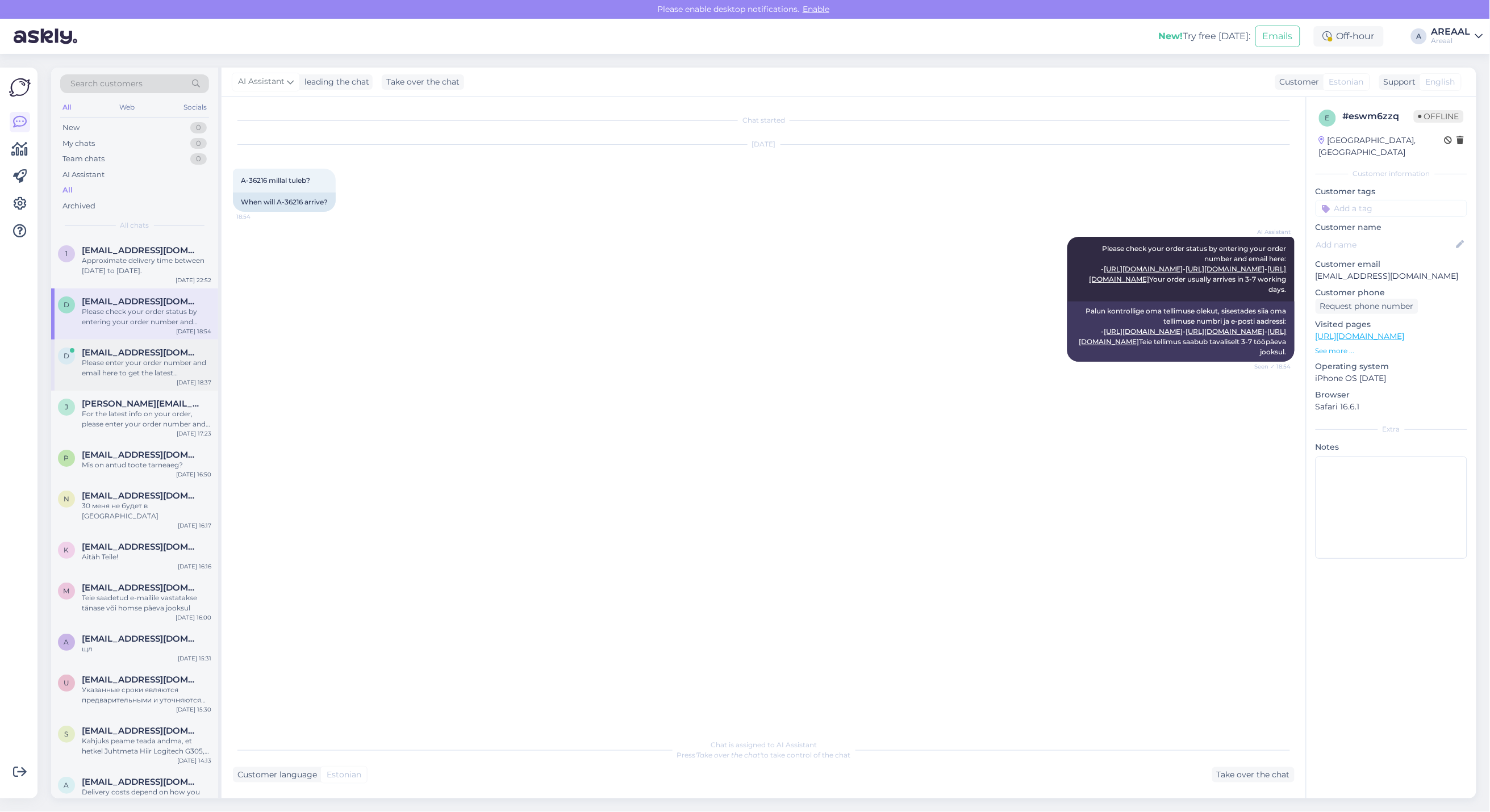
click at [170, 357] on div "Please enter your order number and email here to get the latest information on …" at bounding box center [147, 367] width 130 height 21
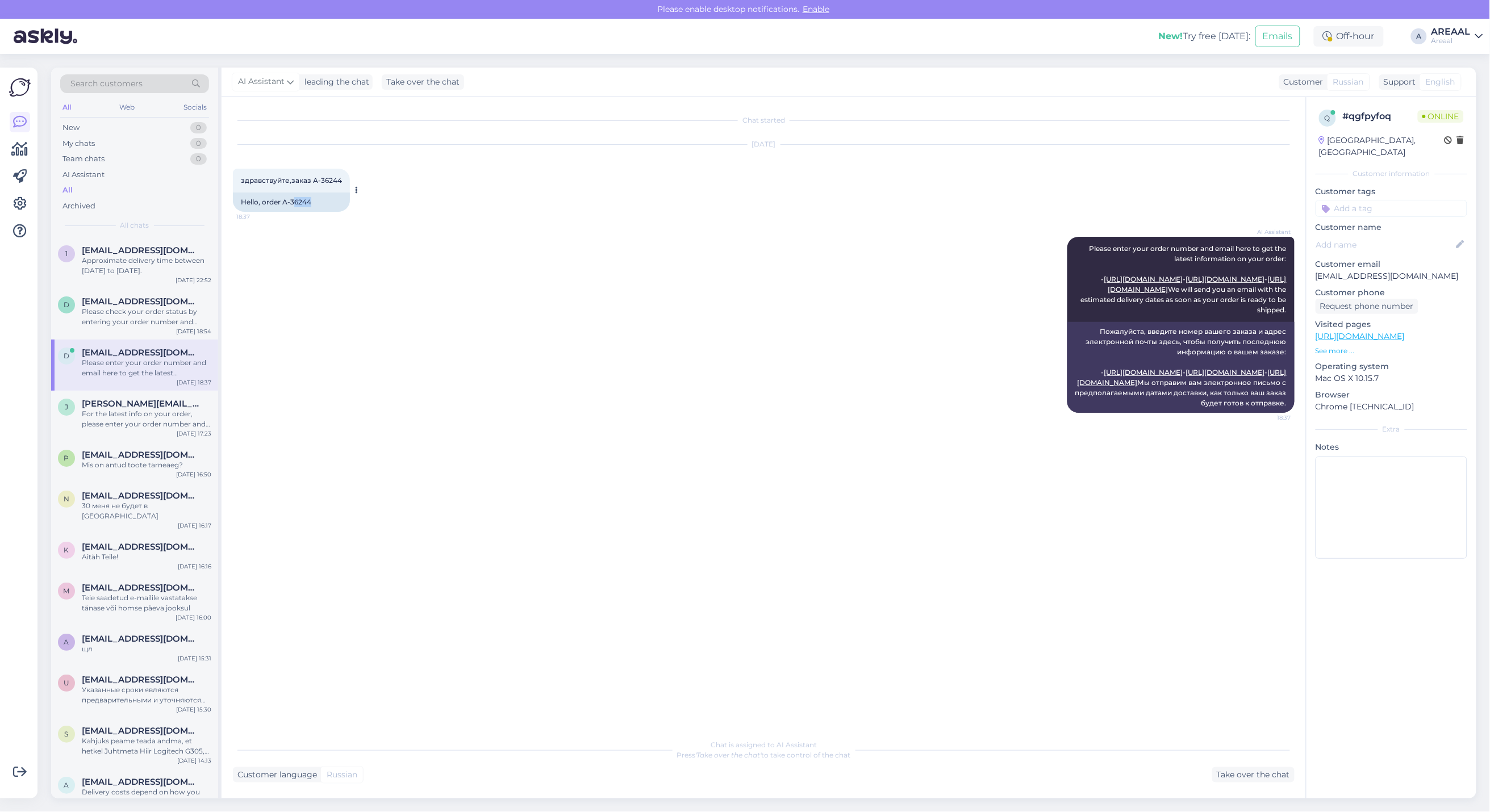
copy div "6244"
copy div "A-36244"
drag, startPoint x: 314, startPoint y: 208, endPoint x: 284, endPoint y: 207, distance: 30.0
click at [284, 207] on div "Hello, order A-36244" at bounding box center [291, 201] width 117 height 19
click at [134, 415] on div "For the latest info on your order, please enter your order number and email her…" at bounding box center [147, 419] width 130 height 21
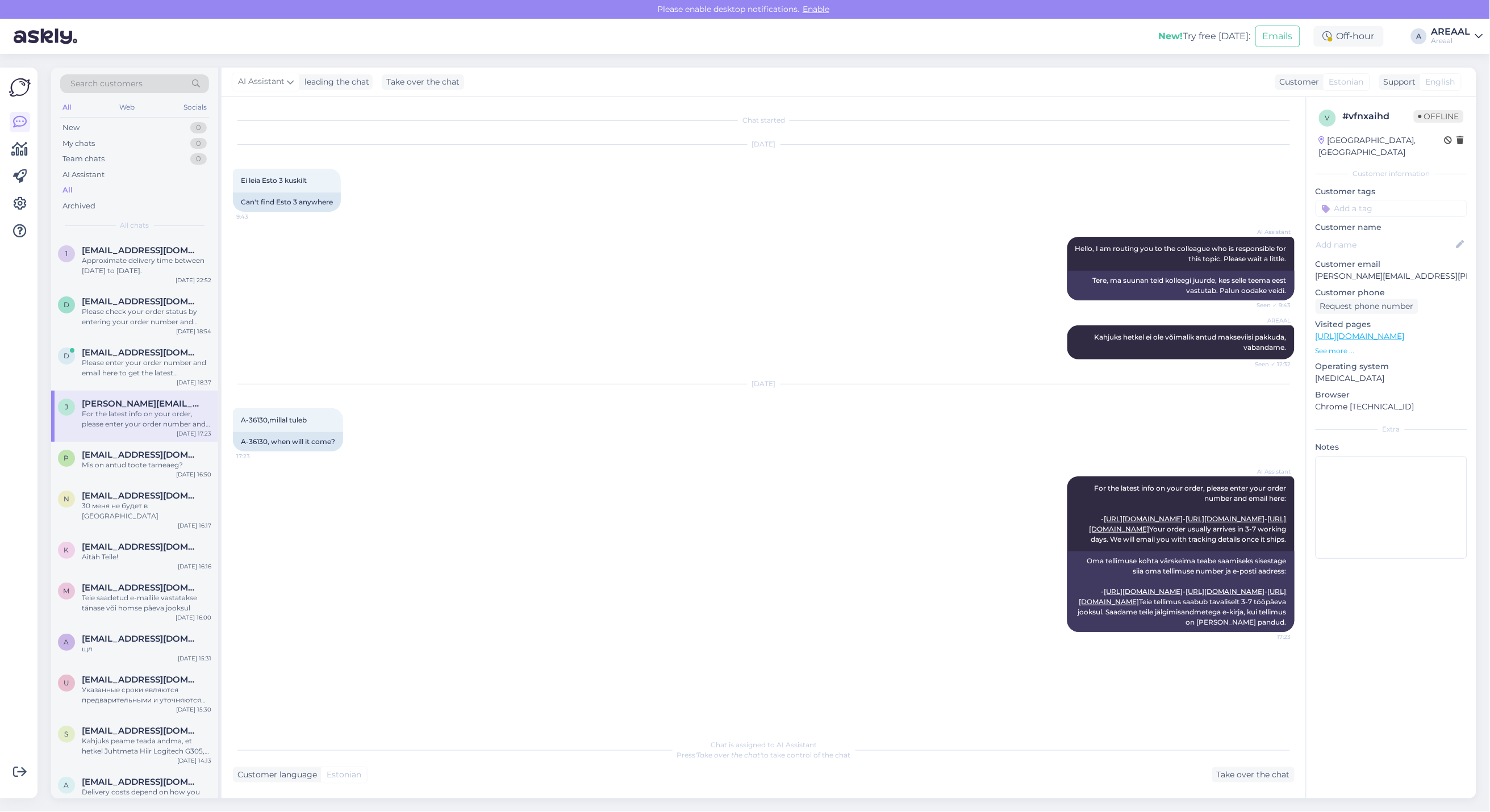
click at [594, 141] on div "May 6 2025" at bounding box center [764, 145] width 1062 height 10
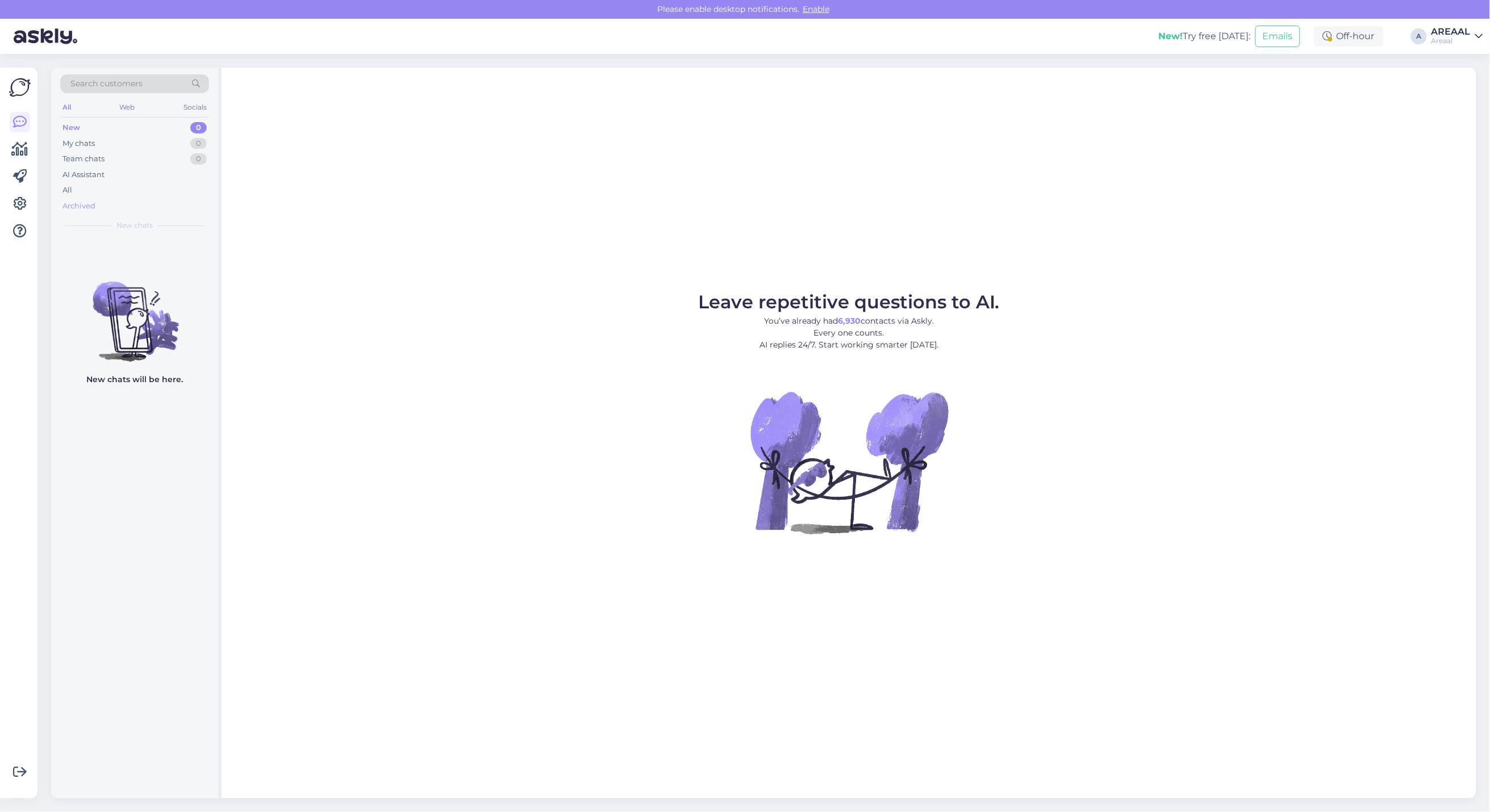
click at [161, 200] on div "Archived" at bounding box center [135, 206] width 149 height 16
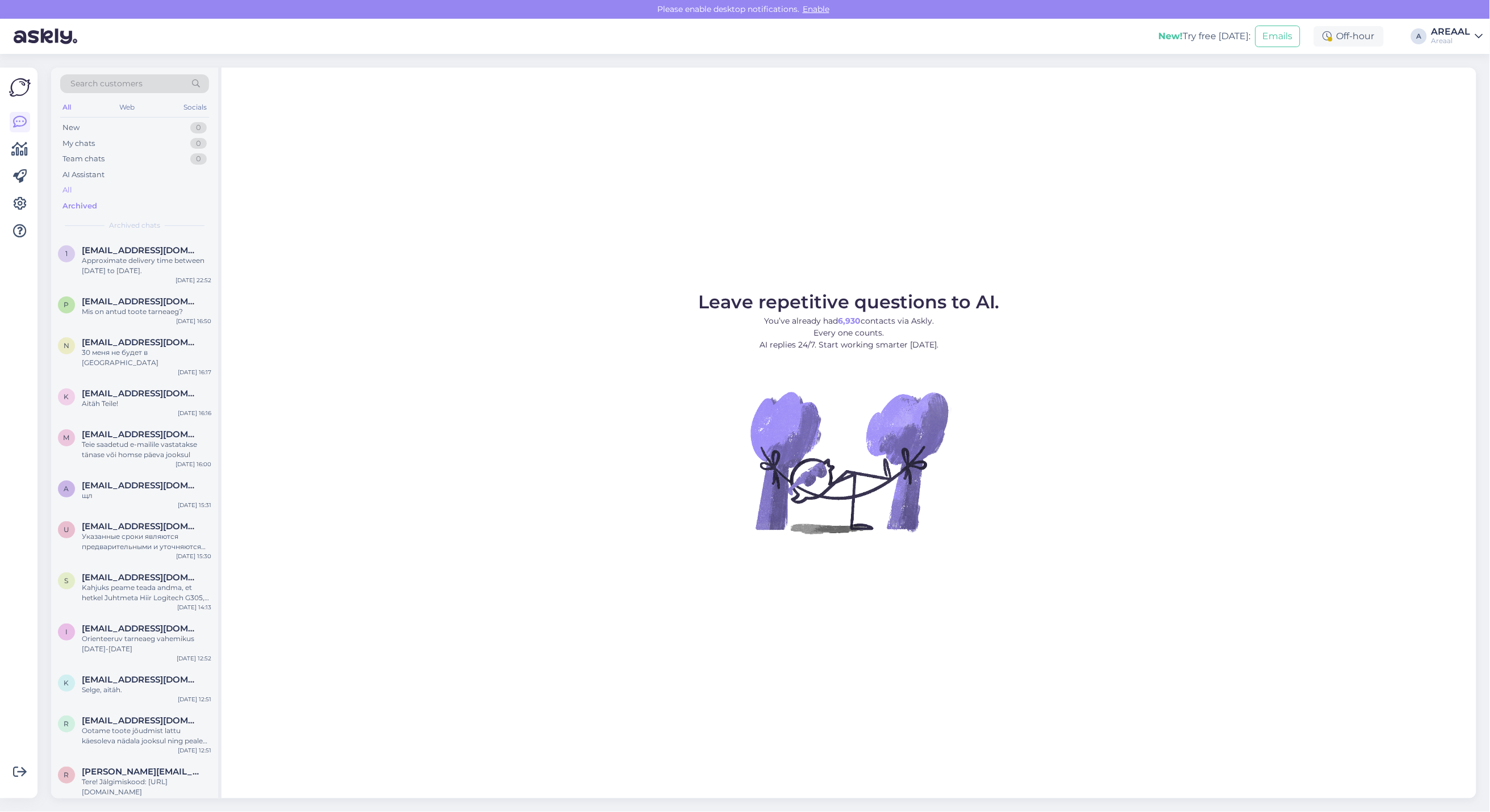
click at [163, 192] on div "All" at bounding box center [135, 190] width 149 height 16
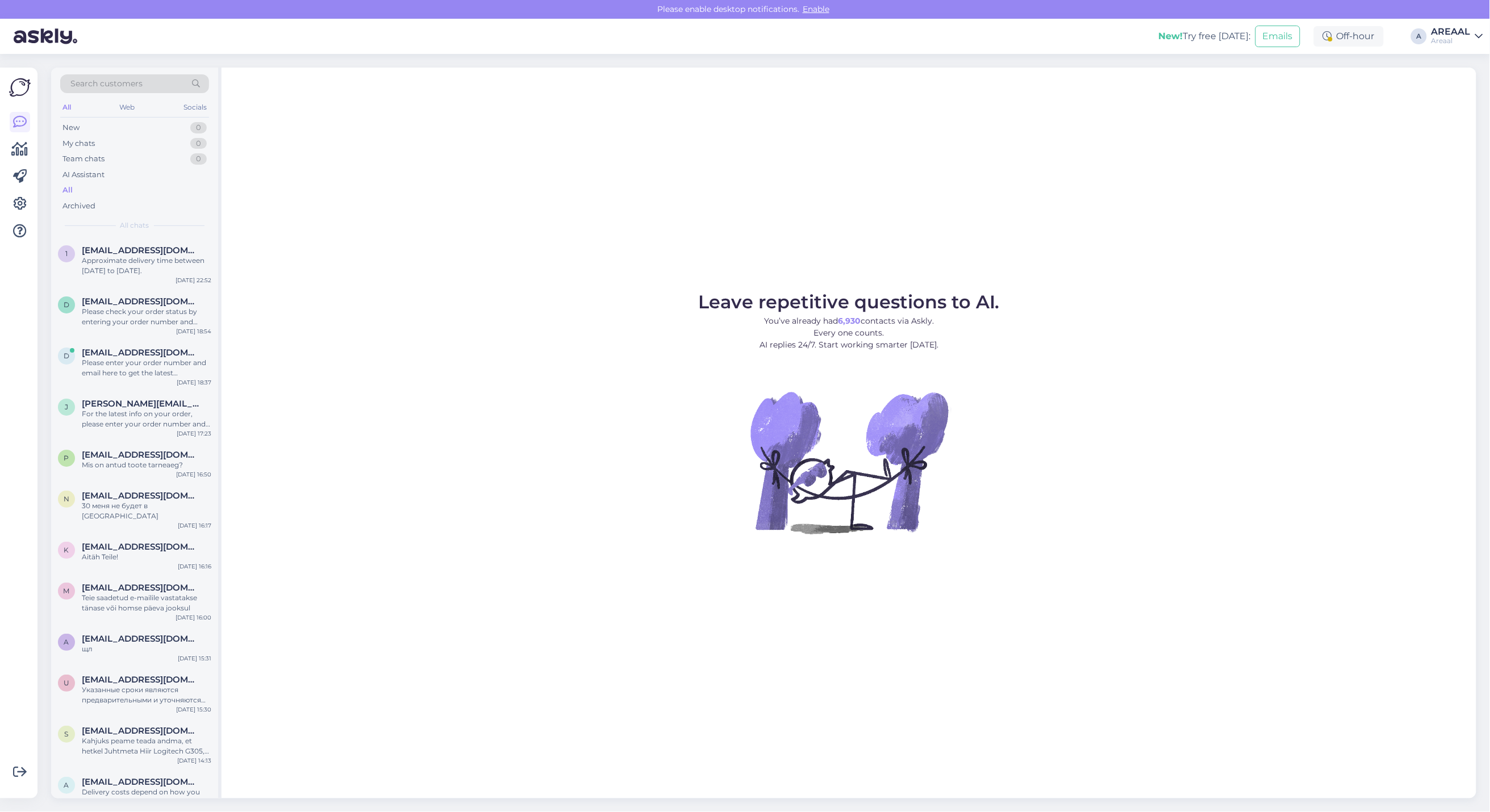
click at [1458, 40] on div "Areaal" at bounding box center [1451, 41] width 40 height 9
click at [1462, 85] on button "Open" at bounding box center [1458, 88] width 32 height 18
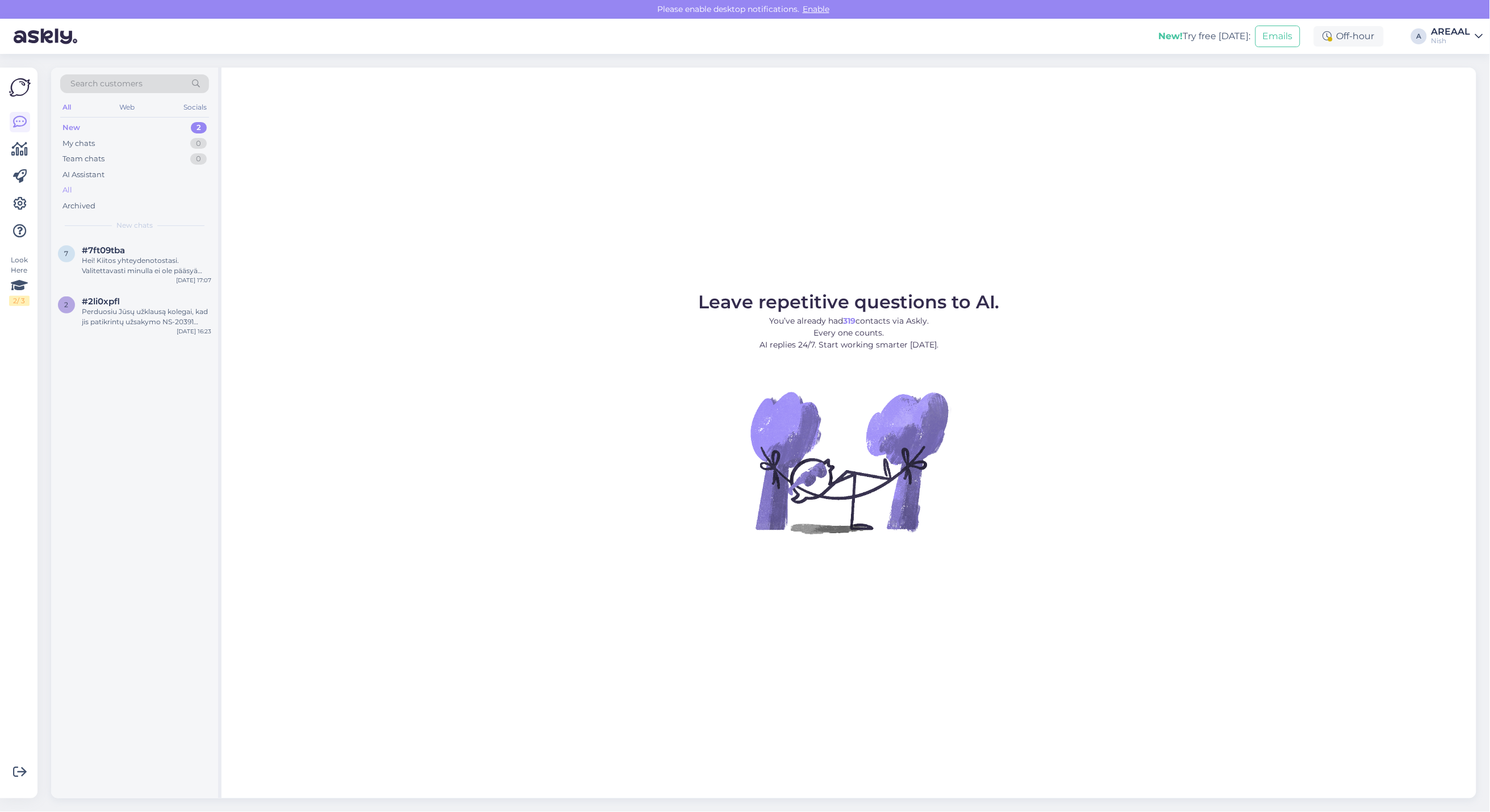
click at [155, 187] on div "All" at bounding box center [135, 190] width 149 height 16
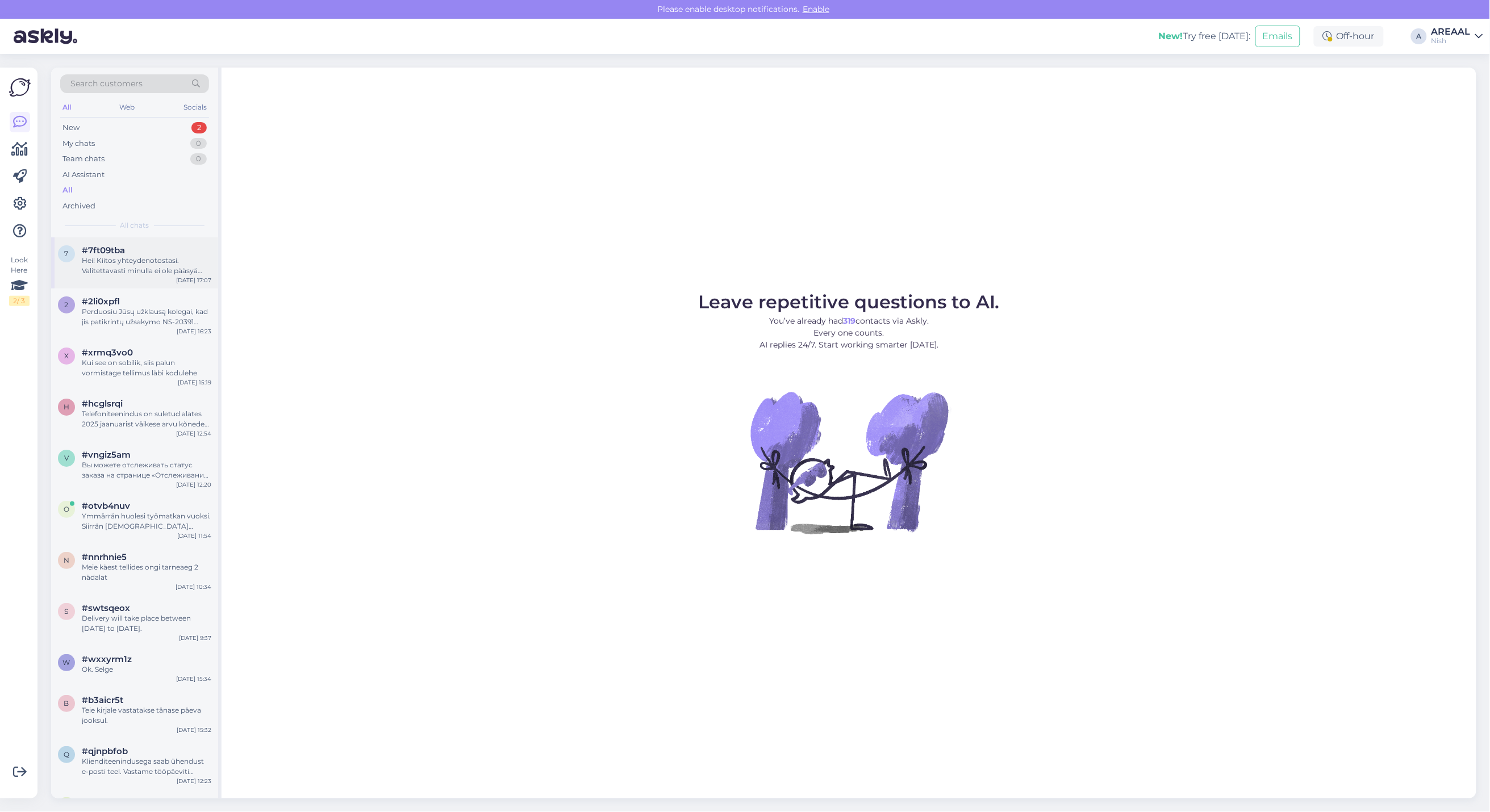
click at [165, 259] on div "Hei! Kiitos yhteydenotostasi. Valitettavasti minulla ei ole pääsyä tuotetietoih…" at bounding box center [147, 265] width 130 height 21
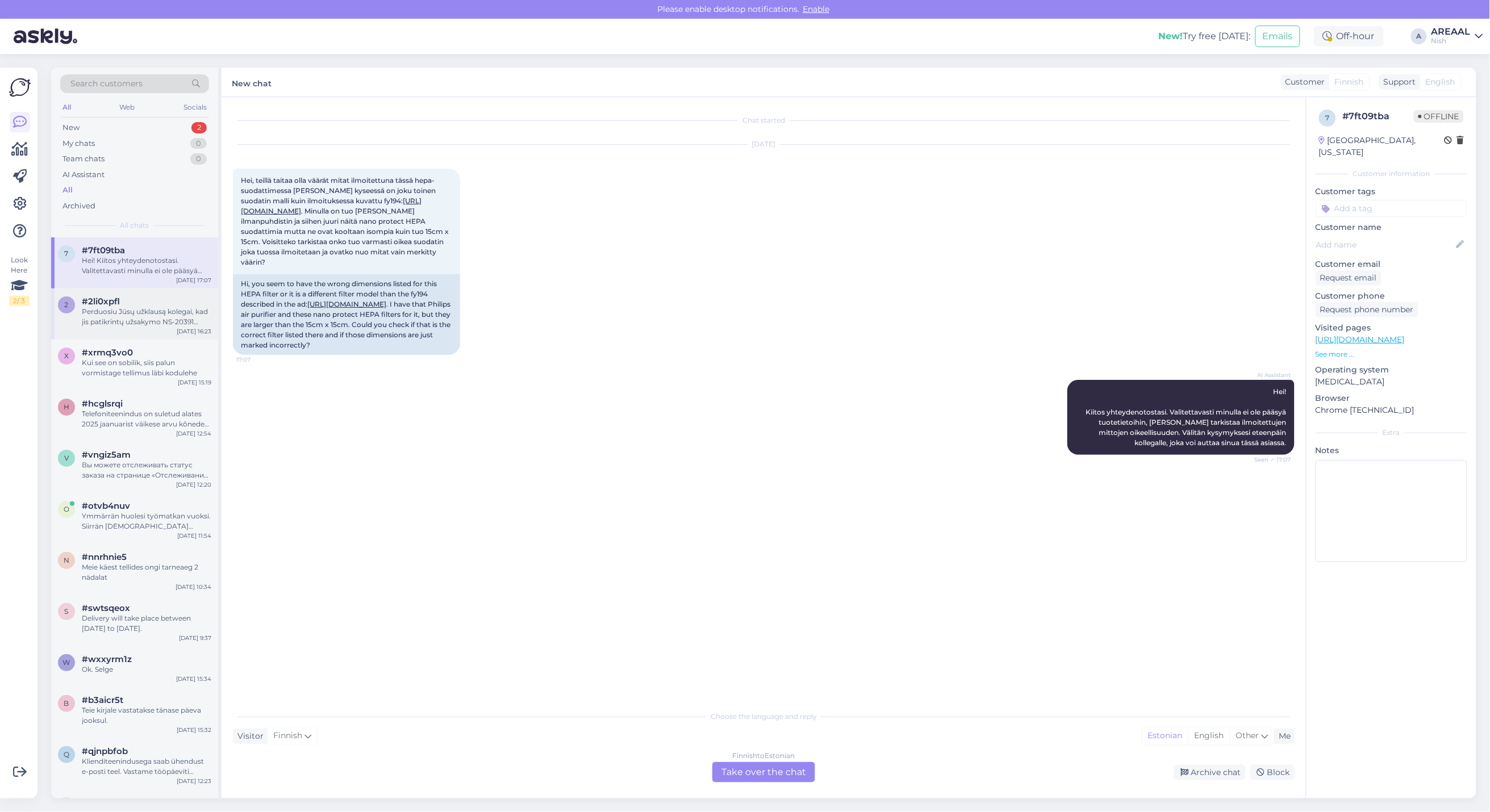
click at [186, 306] on div "#2li0xpfl" at bounding box center [147, 301] width 130 height 10
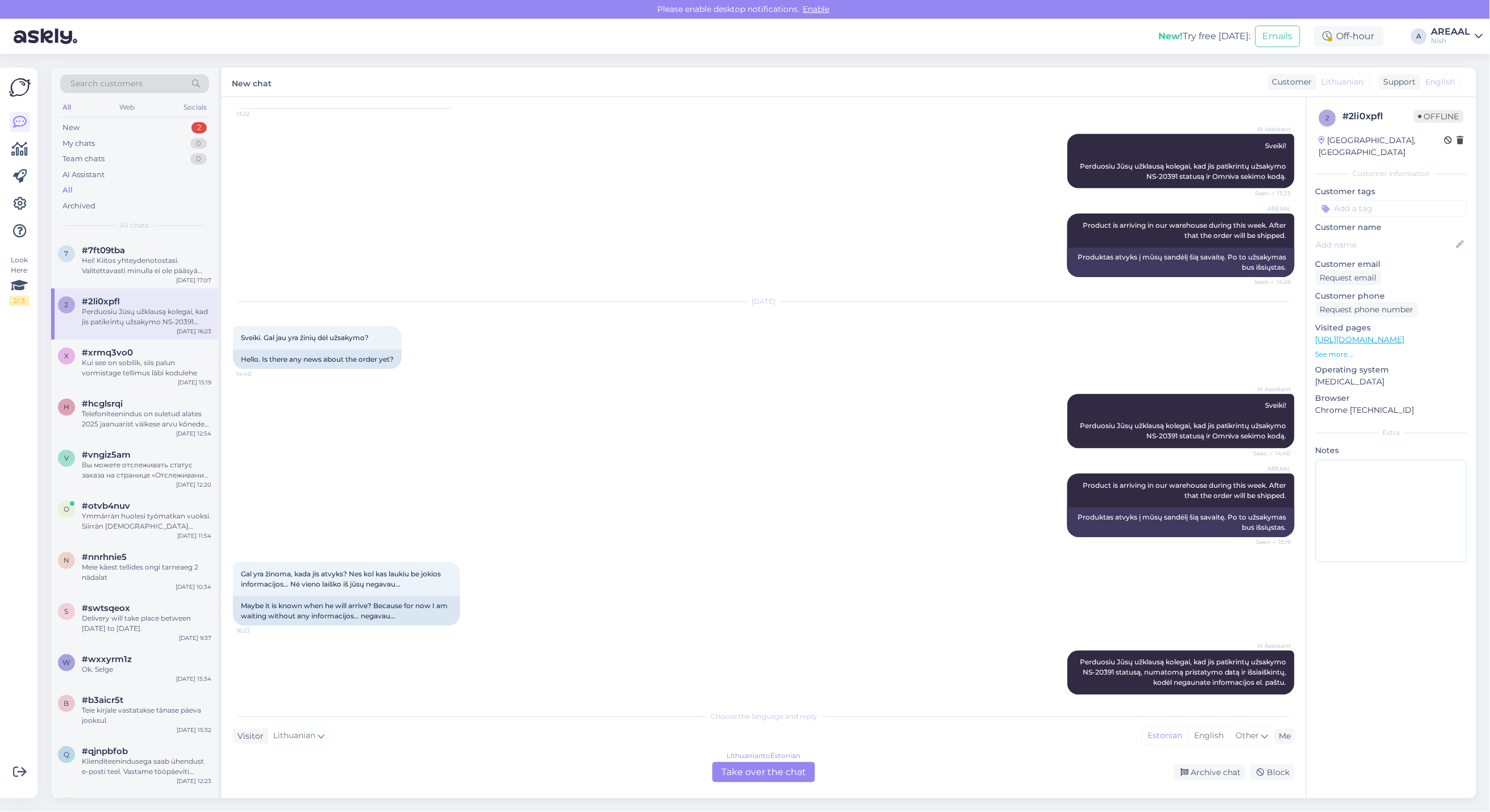
scroll to position [751, 0]
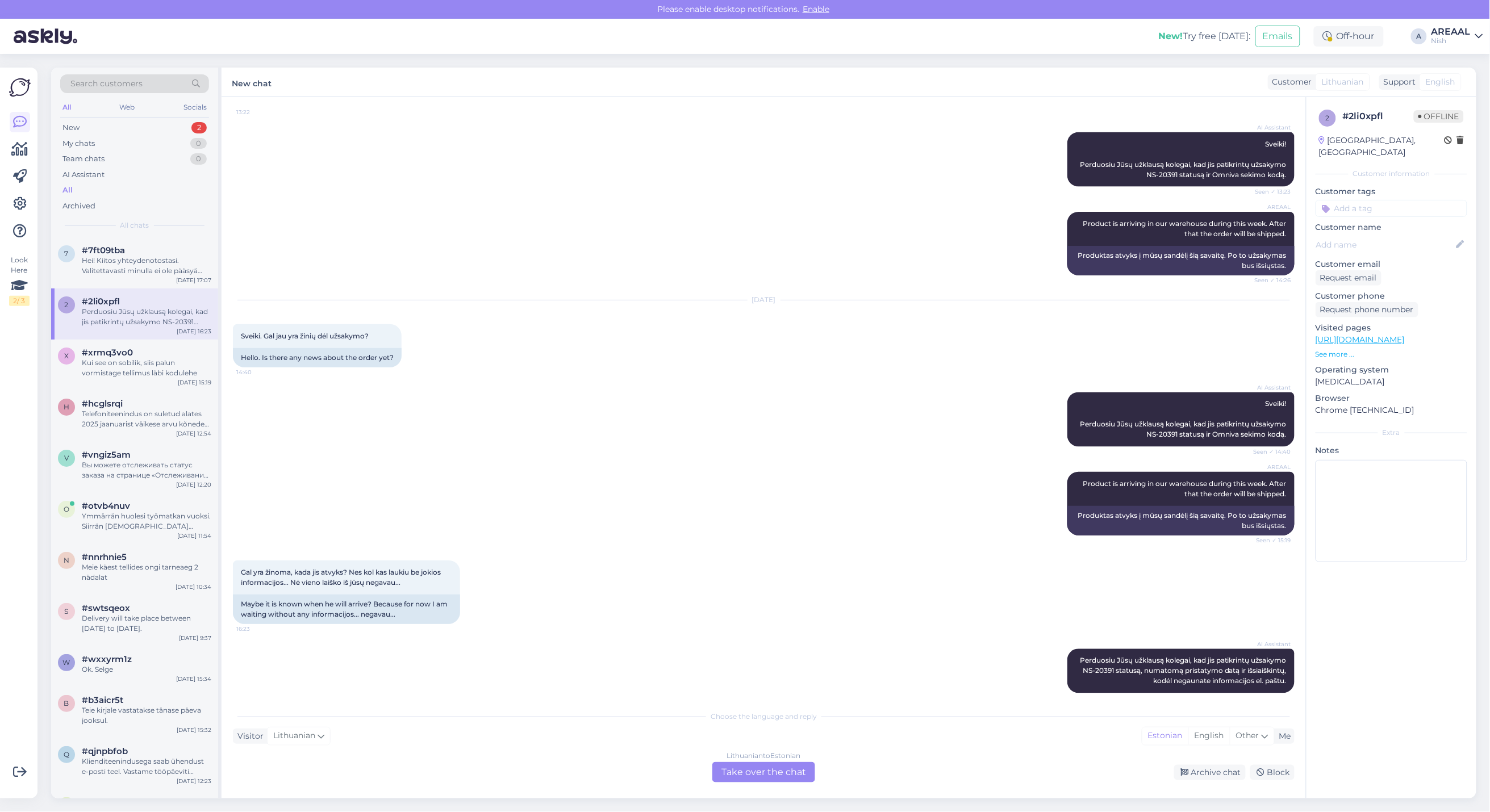
click at [1463, 36] on div "AREAAL" at bounding box center [1451, 32] width 40 height 9
click at [1461, 62] on button "Open" at bounding box center [1458, 63] width 32 height 18
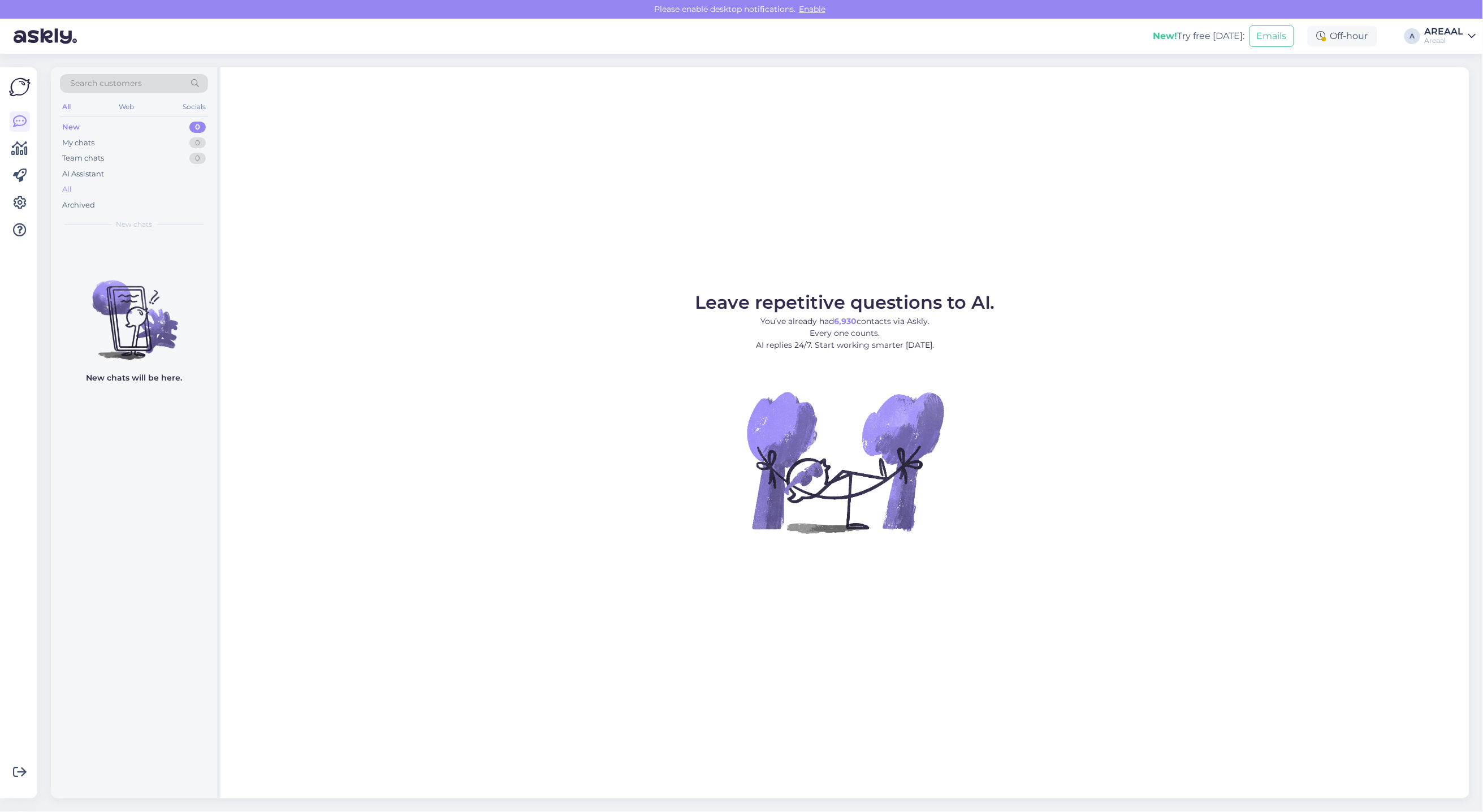
click at [131, 186] on div "All" at bounding box center [134, 189] width 148 height 16
click at [271, 150] on div "Leave repetitive questions to AI. You’ve already had 6,930 contacts via Askly. …" at bounding box center [845, 432] width 1249 height 730
click at [149, 190] on div "All" at bounding box center [134, 189] width 148 height 16
